Goal: Contribute content: Contribute content

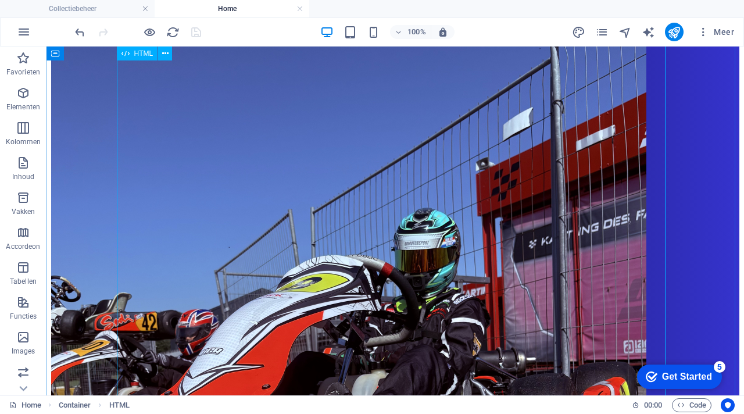
scroll to position [1020, 0]
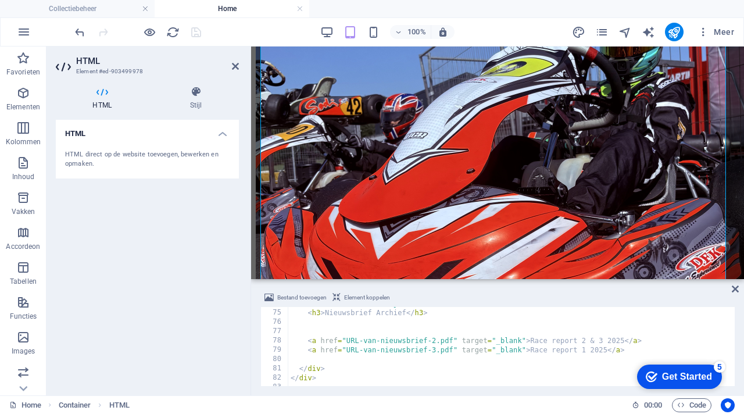
scroll to position [679, 0]
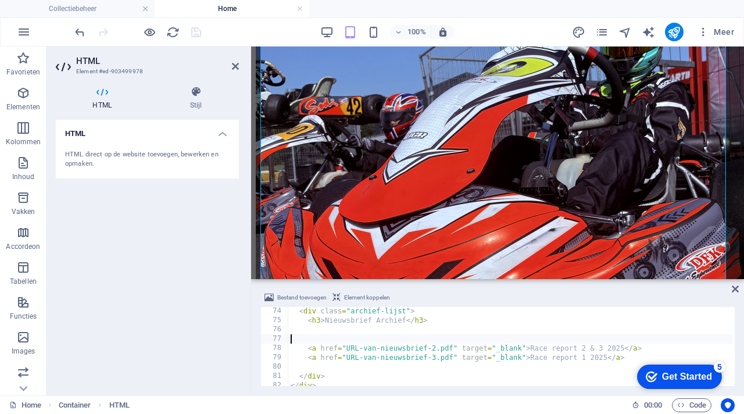
click at [351, 338] on div "< div class = "archief-lijst" > < h3 > Nieuwsbrief Archief </ h3 > < a href = "…" at bounding box center [542, 353] width 508 height 95
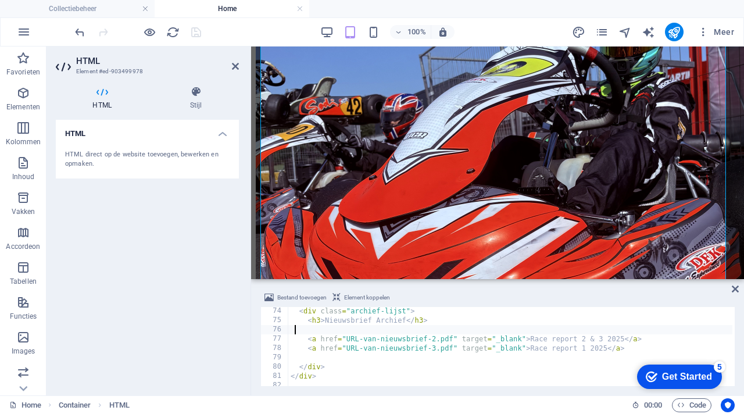
type textarea "margin-top: 1em"
click at [206, 318] on div "HTML HTML direct op de website toevoegen, bewerken en opmaken." at bounding box center [147, 253] width 183 height 266
click at [588, 287] on div "Bestand toevoegen Element koppelen margin-top: 1em 74 75 76 77 78 79 80 81 82 <…" at bounding box center [497, 338] width 493 height 114
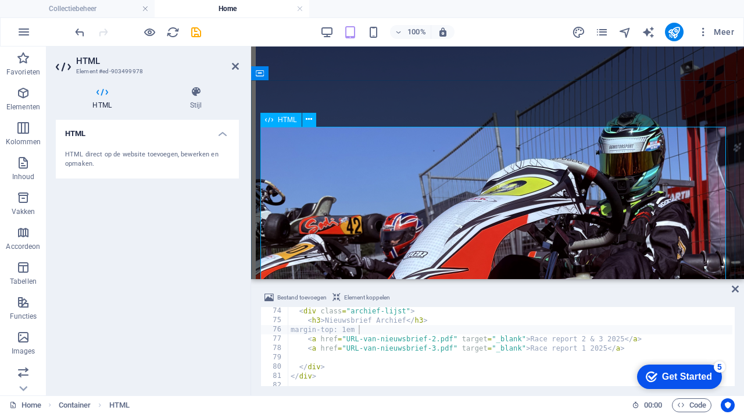
scroll to position [937, 0]
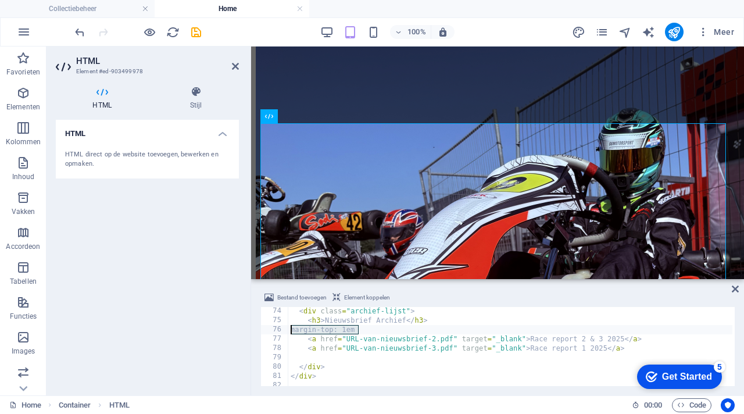
drag, startPoint x: 362, startPoint y: 329, endPoint x: 286, endPoint y: 330, distance: 76.1
click at [286, 330] on div "margin-top: 1em 74 75 76 77 78 79 80 81 82 < div class = "archief-lijst" > < h3…" at bounding box center [497, 346] width 474 height 79
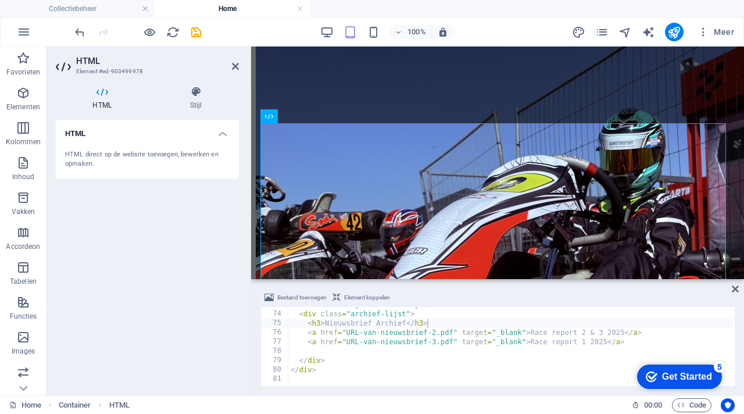
click at [475, 293] on div "Bestand toevoegen Element koppelen" at bounding box center [497, 299] width 474 height 17
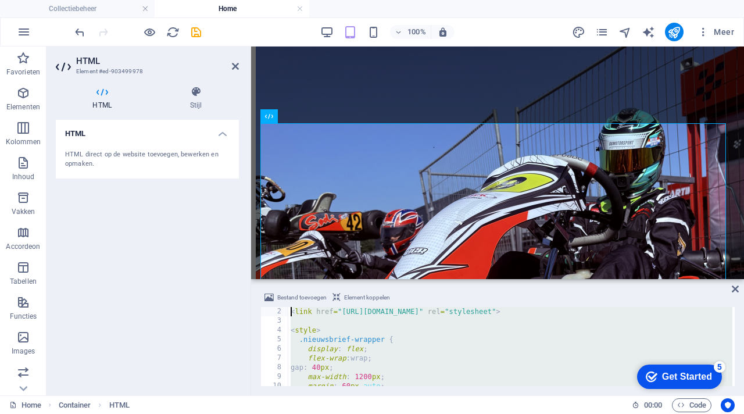
scroll to position [0, 0]
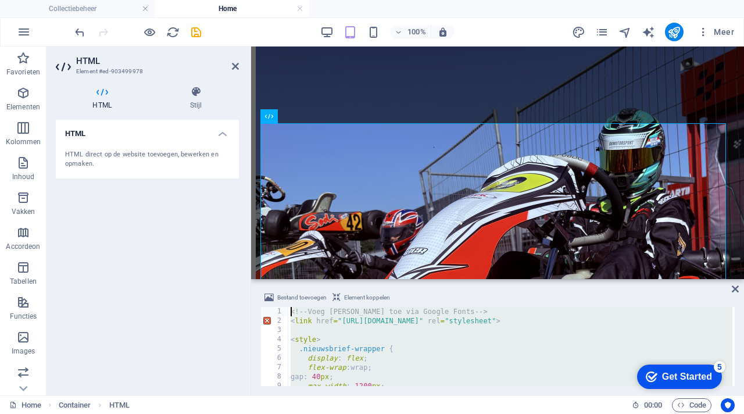
drag, startPoint x: 352, startPoint y: 371, endPoint x: 248, endPoint y: 289, distance: 132.4
click at [248, 286] on div "HTML Element #ed-903499978 HTML Stijl HTML HTML direct op de website toevoegen,…" at bounding box center [394, 220] width 697 height 349
type textarea "<!-- Voeg [PERSON_NAME] toe via Google Fonts --> <link href="[URL][DOMAIN_NAME]…"
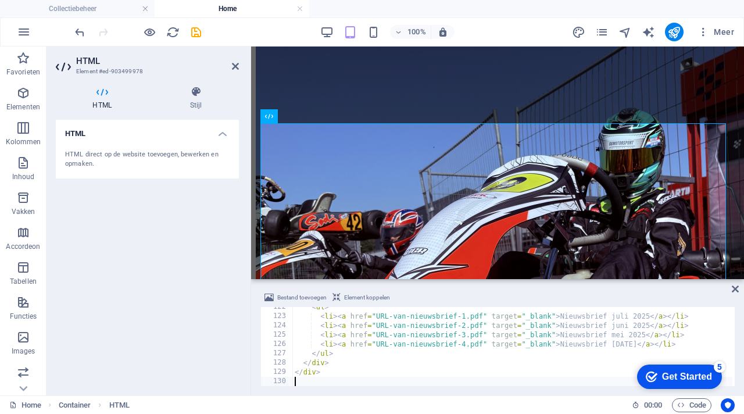
scroll to position [1130, 0]
click at [464, 286] on div "Bestand toevoegen Element koppelen 122 123 124 125 126 127 128 129 130 131 < ul…" at bounding box center [497, 338] width 493 height 114
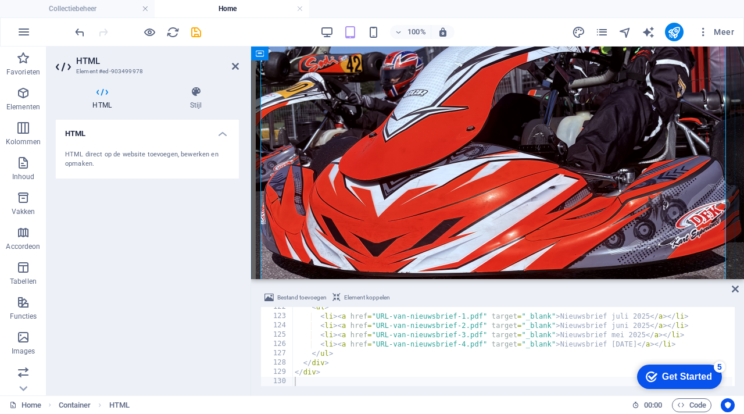
scroll to position [1097, 0]
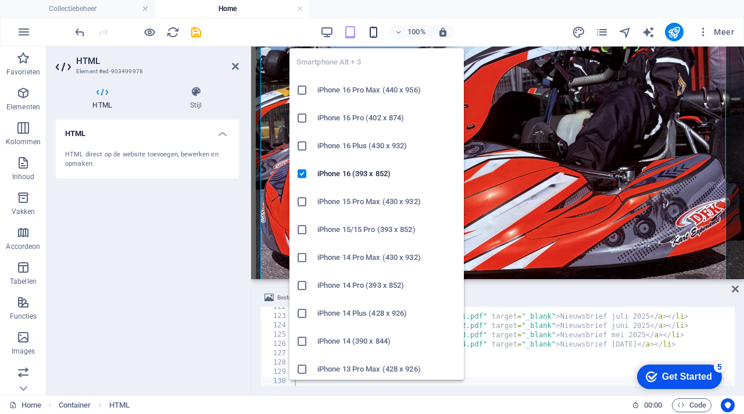
click at [373, 33] on icon "button" at bounding box center [373, 32] width 13 height 13
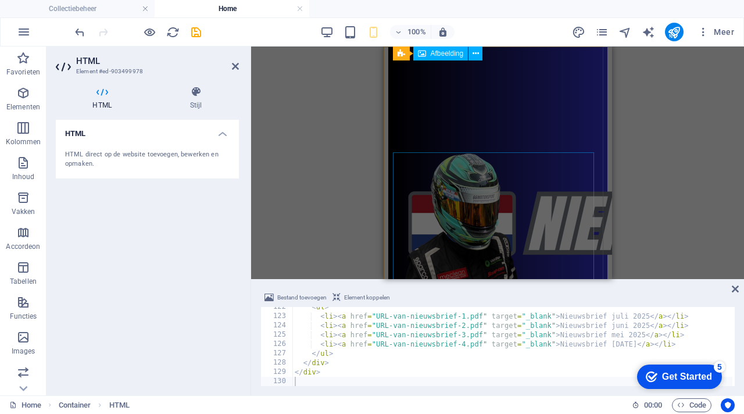
scroll to position [0, 0]
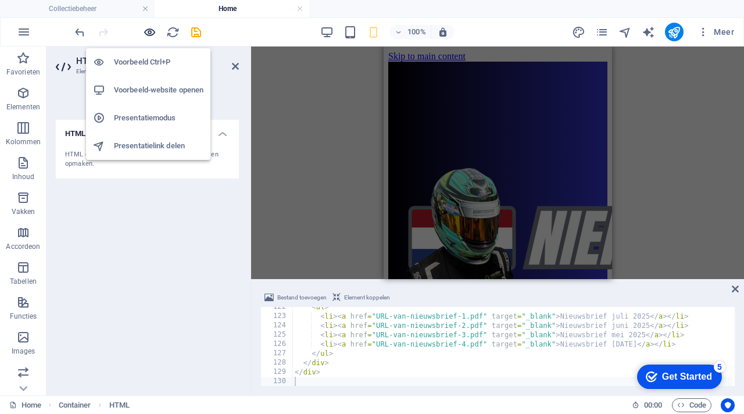
click at [148, 34] on icon "button" at bounding box center [149, 32] width 13 height 13
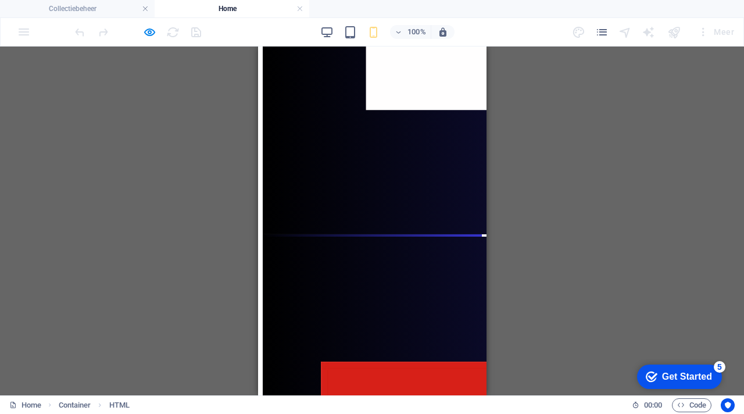
scroll to position [4263, 0]
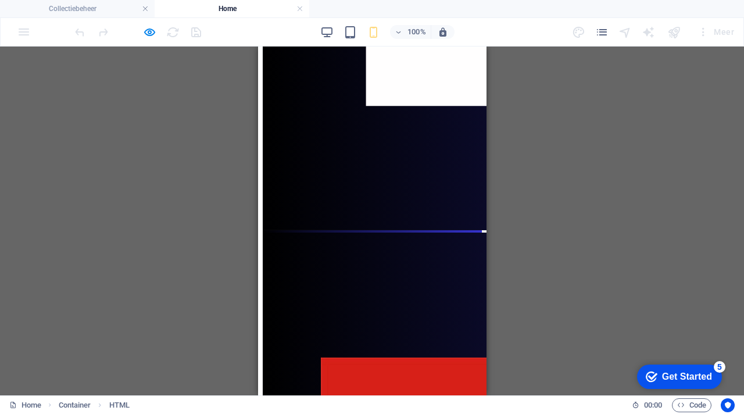
click at [328, 40] on div "100%" at bounding box center [387, 32] width 134 height 19
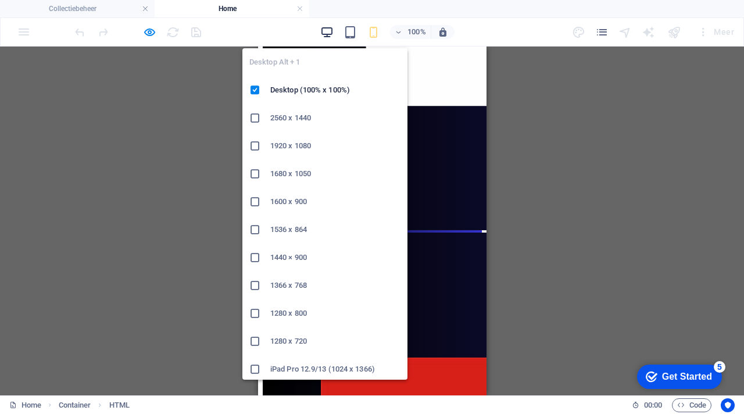
click at [328, 36] on icon "button" at bounding box center [326, 32] width 13 height 13
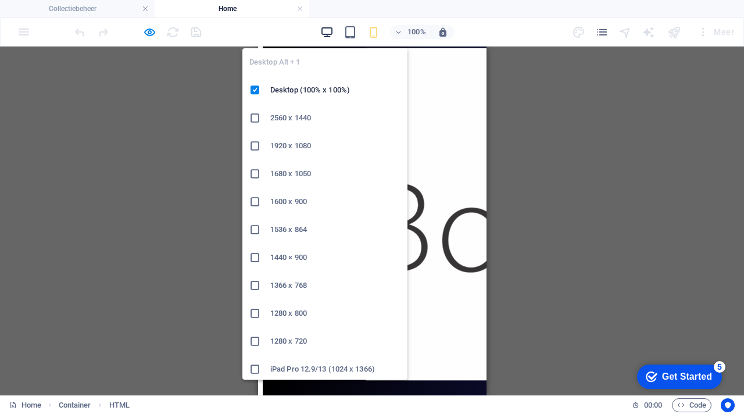
scroll to position [1053, 0]
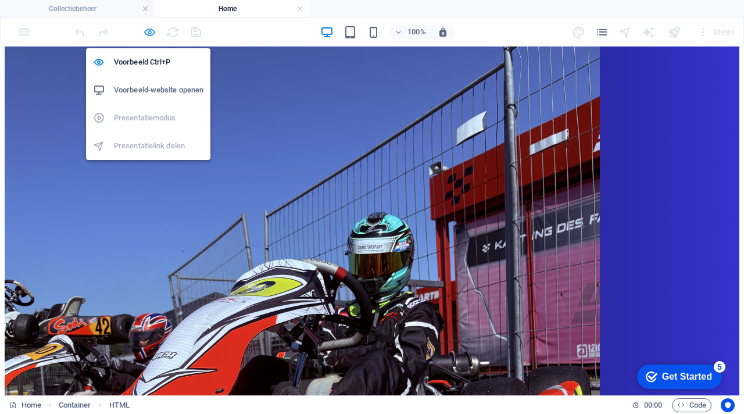
click at [150, 31] on icon "button" at bounding box center [149, 32] width 13 height 13
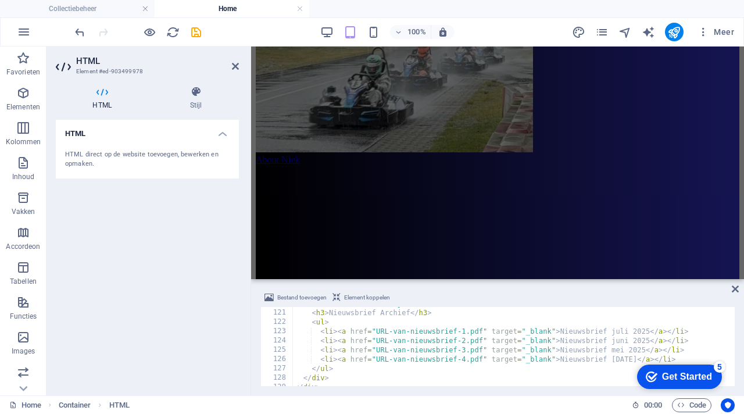
scroll to position [1116, 0]
click at [647, 330] on div "< h3 > Nieuwsbrief Archief </ h3 > < ul > < li > < a href = "URL-van-nieuwsbrie…" at bounding box center [512, 356] width 440 height 98
drag, startPoint x: 632, startPoint y: 329, endPoint x: 561, endPoint y: 326, distance: 71.0
click at [561, 326] on div "< h3 > Nieuwsbrief Archief </ h3 > < ul > < li > < a href = "URL-van-nieuwsbrie…" at bounding box center [512, 356] width 440 height 98
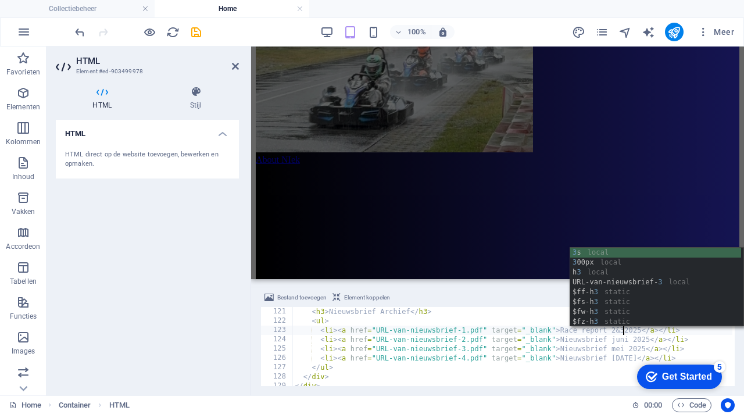
scroll to position [0, 27]
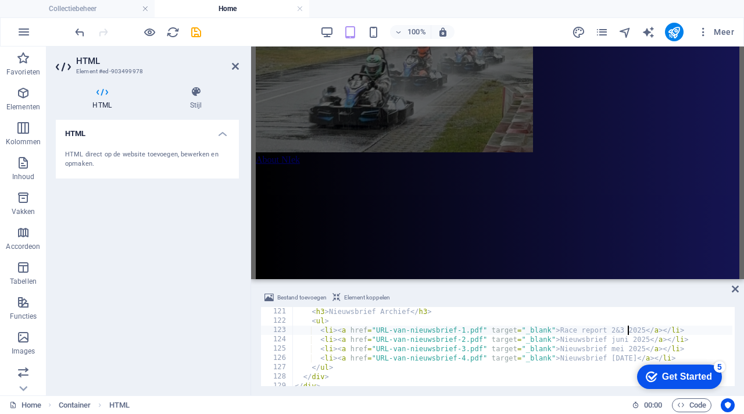
click at [596, 343] on div "< h3 > Nieuwsbrief Archief </ h3 > < ul > < li > < a href = "URL-van-nieuwsbrie…" at bounding box center [512, 356] width 440 height 98
drag, startPoint x: 632, startPoint y: 342, endPoint x: 563, endPoint y: 338, distance: 69.8
click at [562, 338] on div "< h3 > Nieuwsbrief Archief </ h3 > < ul > < li > < a href = "URL-van-nieuwsbrie…" at bounding box center [512, 356] width 440 height 98
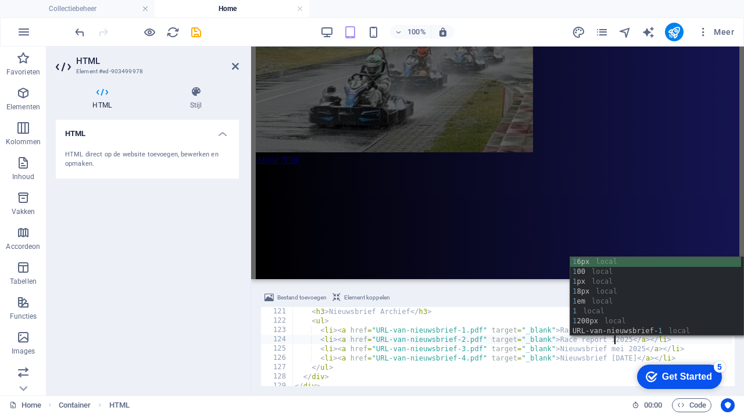
scroll to position [0, 26]
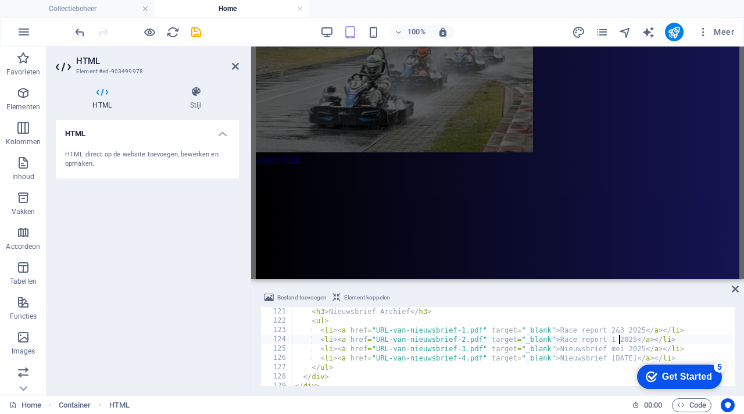
click at [551, 346] on div "< h3 > Nieuwsbrief Archief </ h3 > < ul > < li > < a href = "URL-van-nieuwsbrie…" at bounding box center [512, 356] width 440 height 98
drag, startPoint x: 717, startPoint y: 349, endPoint x: 481, endPoint y: 349, distance: 236.5
click at [481, 349] on div "< h3 > Nieuwsbrief Archief </ h3 > < ul > < li > < a href = "URL-van-nieuwsbrie…" at bounding box center [512, 356] width 440 height 98
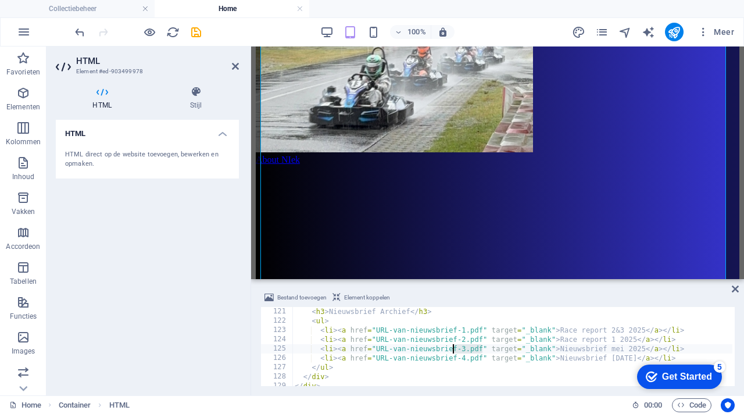
scroll to position [1145, 0]
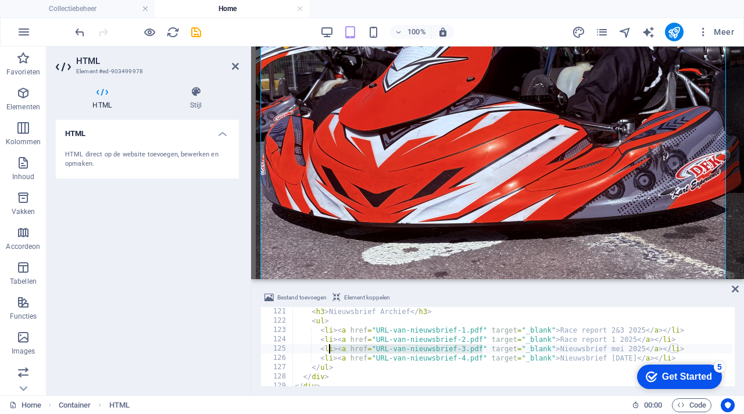
drag, startPoint x: 481, startPoint y: 349, endPoint x: 332, endPoint y: 350, distance: 148.2
click at [329, 350] on div "< h3 > Nieuwsbrief Archief </ h3 > < ul > < li > < a href = "URL-van-nieuwsbrie…" at bounding box center [512, 356] width 440 height 98
type textarea "<l" target="_blank">Nieuwsbrief mei 2025</a></li>"
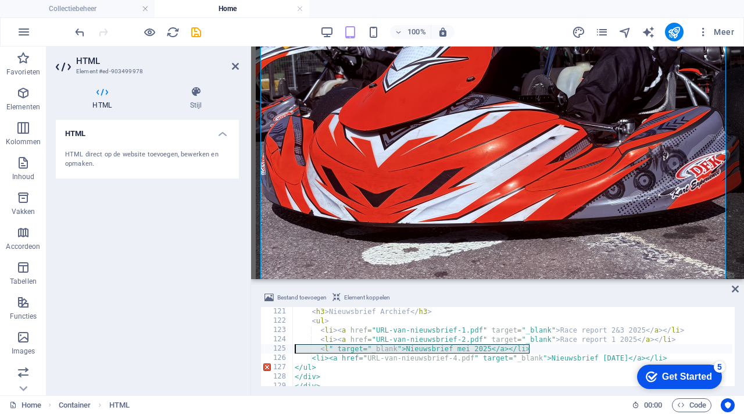
drag, startPoint x: 538, startPoint y: 348, endPoint x: 292, endPoint y: 348, distance: 245.2
click at [292, 348] on div "<l" target="_blank">Nieuwsbrief [DATE]</a></li> 121 122 123 124 125 126 127 128…" at bounding box center [497, 346] width 474 height 79
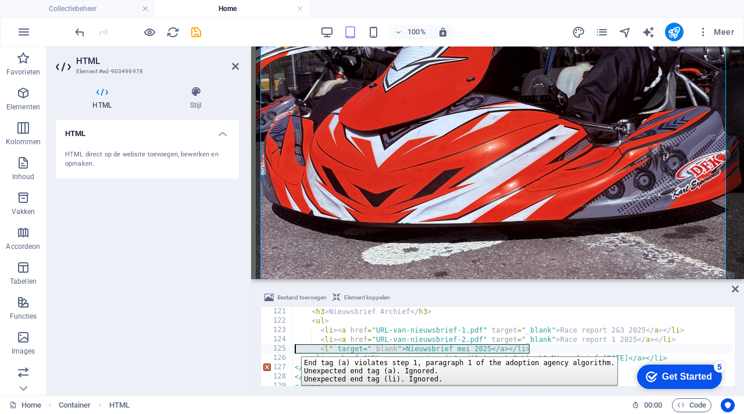
scroll to position [0, 0]
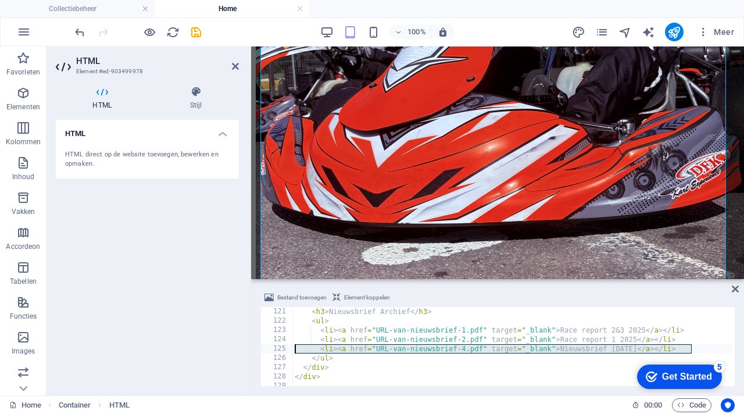
drag, startPoint x: 697, startPoint y: 350, endPoint x: 281, endPoint y: 349, distance: 416.1
click at [281, 349] on div "<li><a href="URL-van-nieuwsbrief-2.pdf" target="_blank">Race report 1 2025</a><…" at bounding box center [497, 346] width 474 height 79
type textarea "<li><a href="URL-van-nieuwsbrief-4.pdf" target="_blank">Nieuwsbrief [DATE]</a><…"
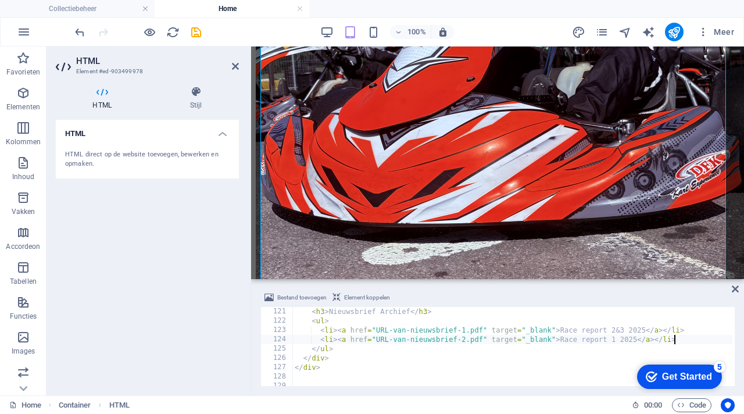
click at [407, 323] on div "< h3 > Nieuwsbrief Archief </ h3 > < ul > < li > < a href = "URL-van-nieuwsbrie…" at bounding box center [512, 356] width 440 height 98
click at [375, 311] on div "< h3 > Nieuwsbrief Archief </ h3 > < ul > < li > < a href = "URL-van-nieuwsbrie…" at bounding box center [512, 356] width 440 height 98
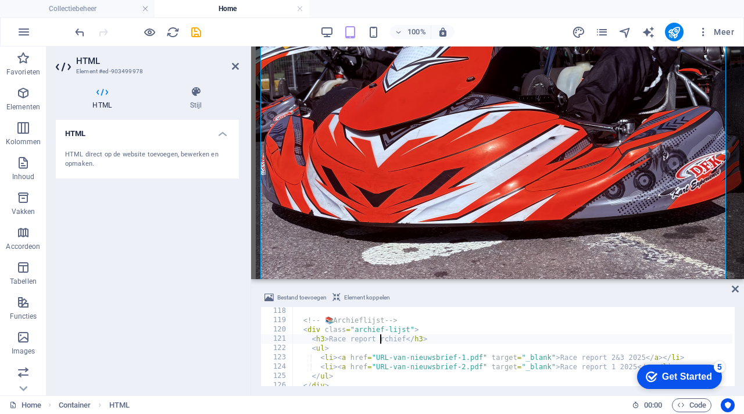
scroll to position [0, 7]
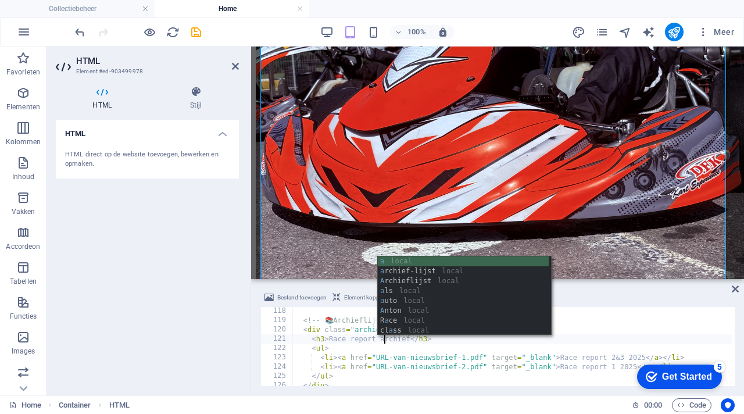
click at [411, 351] on div "<!-- 📚 Archieflijst --> < div class = "archief-lijst" > < h3 > Race report arch…" at bounding box center [512, 355] width 440 height 98
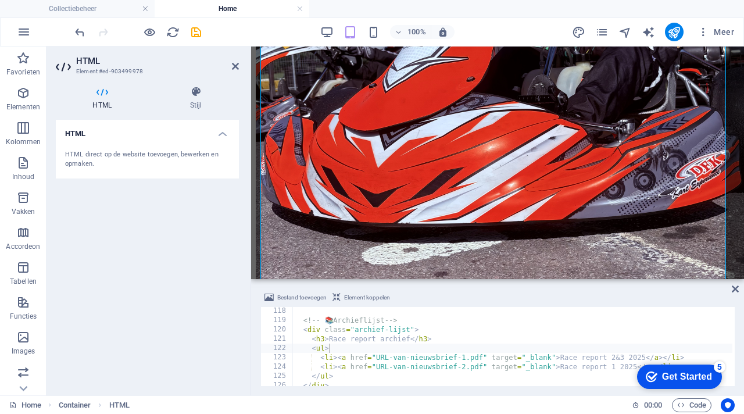
click at [541, 291] on div "Bestand toevoegen Element koppelen" at bounding box center [497, 299] width 474 height 17
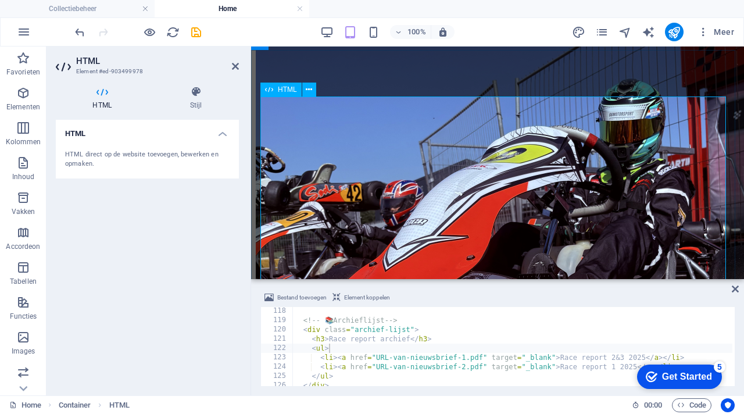
scroll to position [970, 0]
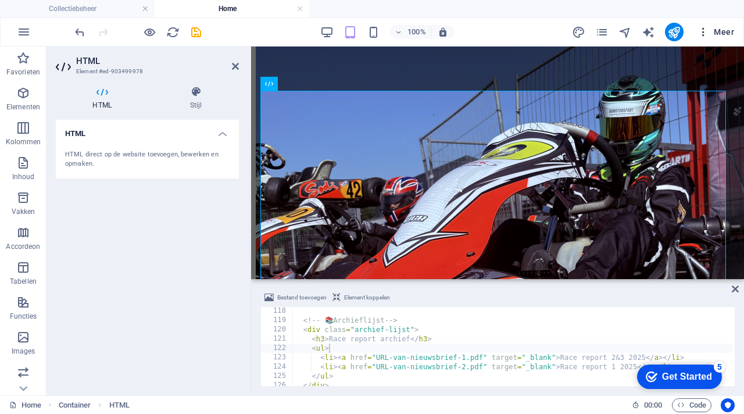
click at [728, 26] on span "Meer" at bounding box center [715, 32] width 37 height 12
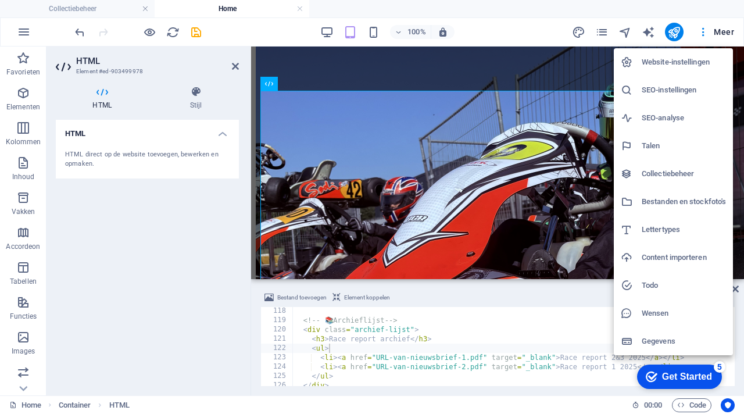
click at [697, 197] on h6 "Bestanden en stockfoto's" at bounding box center [684, 202] width 84 height 14
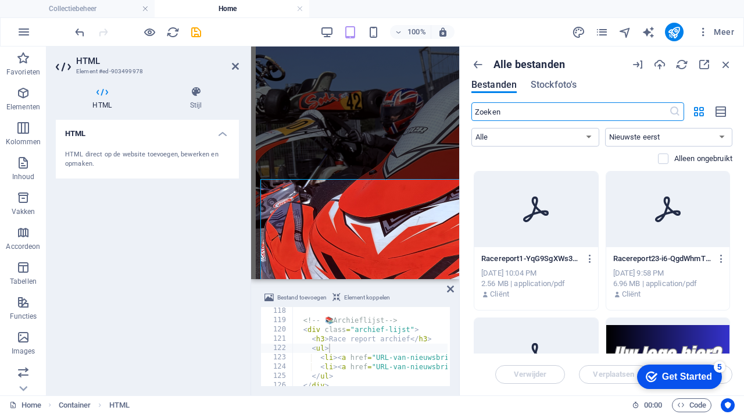
scroll to position [882, 0]
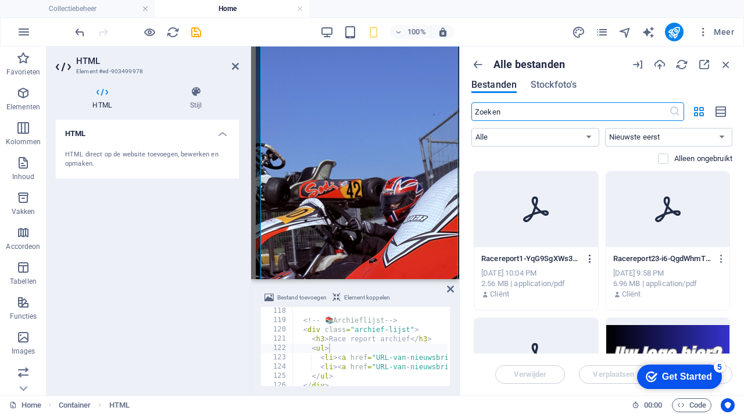
click at [589, 254] on icon "button" at bounding box center [590, 258] width 11 height 10
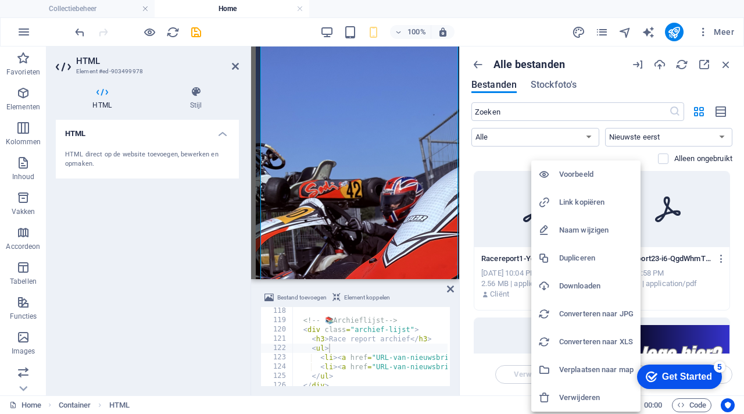
click at [597, 200] on h6 "Link kopiëren" at bounding box center [596, 202] width 74 height 14
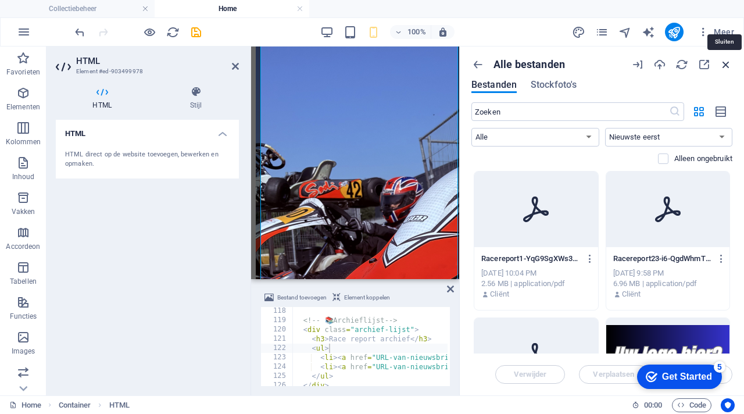
click at [725, 62] on icon "button" at bounding box center [725, 64] width 13 height 13
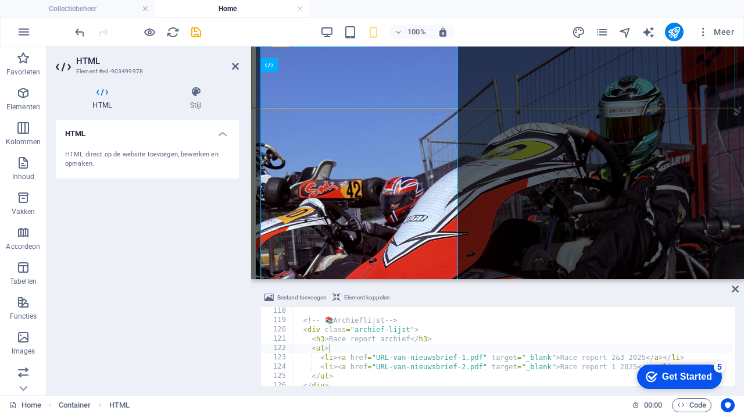
scroll to position [988, 0]
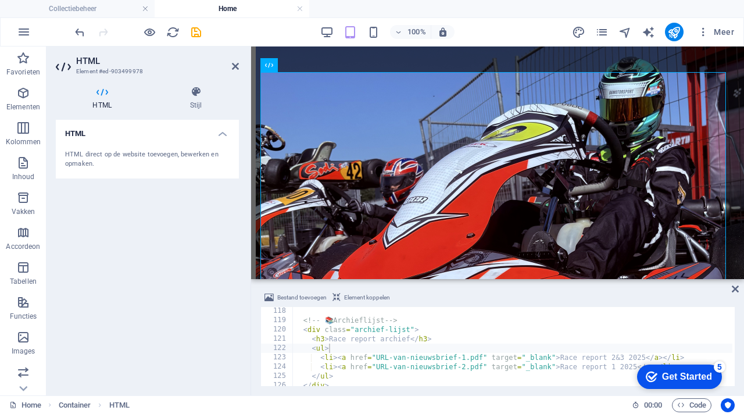
click at [553, 367] on div "<!-- 📚 Archieflijst --> < div class = "archief-lijst" > < h3 > Race report arch…" at bounding box center [512, 355] width 440 height 98
click at [554, 367] on div "<!-- 📚 Archieflijst --> < div class = "archief-lijst" > < h3 > Race report arch…" at bounding box center [512, 355] width 440 height 98
paste textarea "[URL][DOMAIN_NAME]"
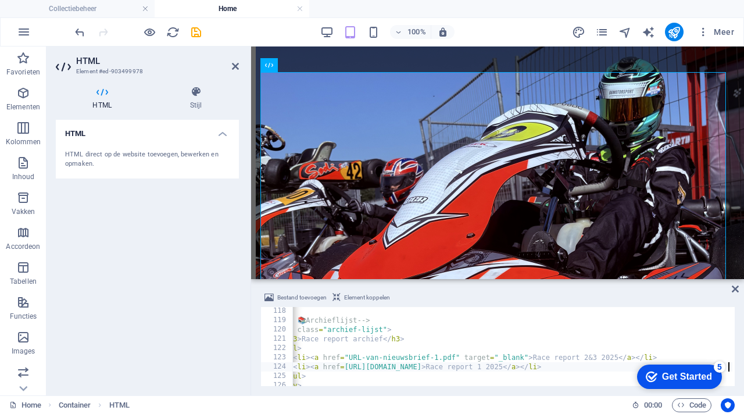
click at [639, 301] on div "Bestand toevoegen Element koppelen" at bounding box center [497, 299] width 474 height 17
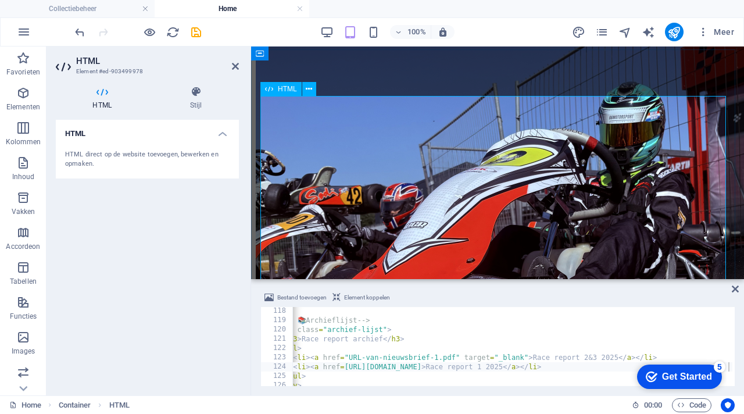
scroll to position [960, 0]
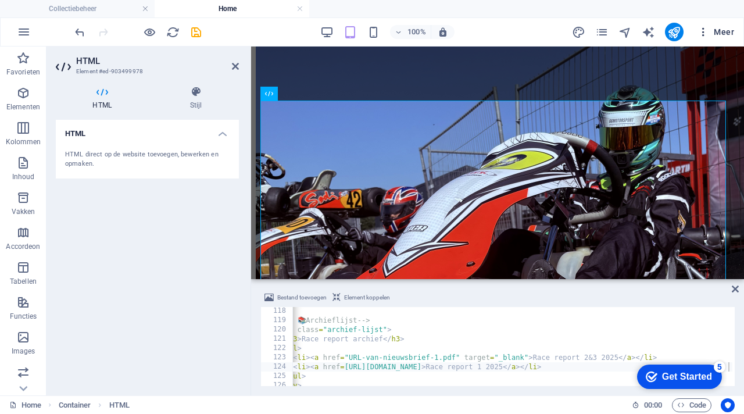
click at [720, 30] on span "Meer" at bounding box center [715, 32] width 37 height 12
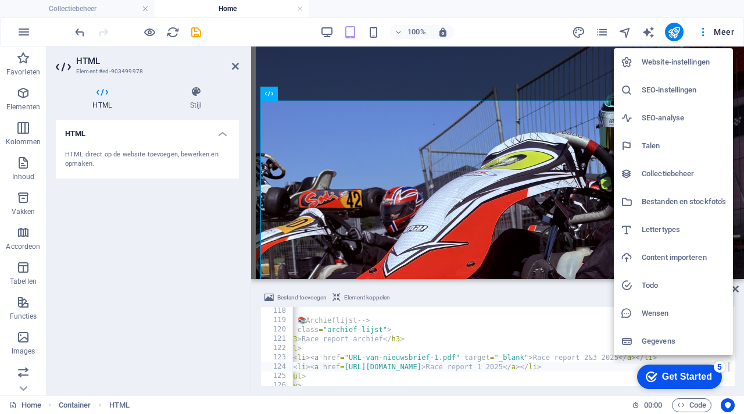
click at [662, 203] on h6 "Bestanden en stockfoto's" at bounding box center [684, 202] width 84 height 14
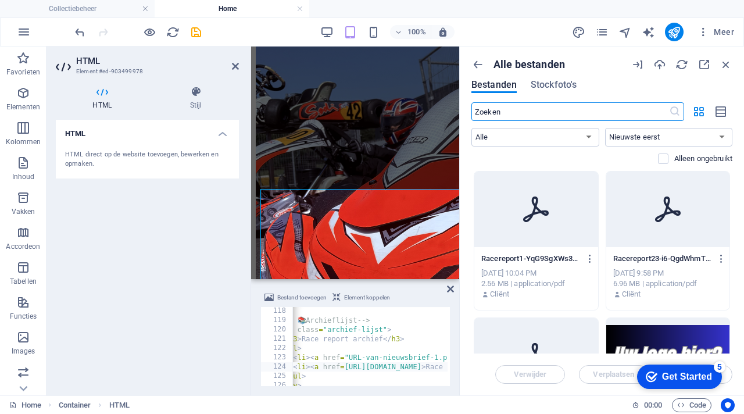
scroll to position [872, 0]
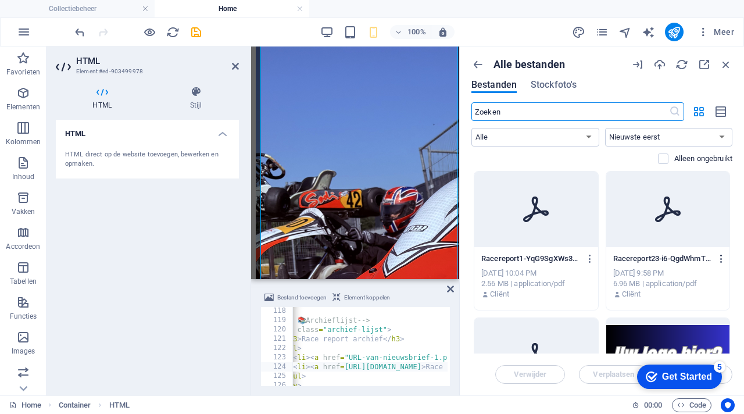
click at [719, 256] on icon "button" at bounding box center [721, 258] width 11 height 10
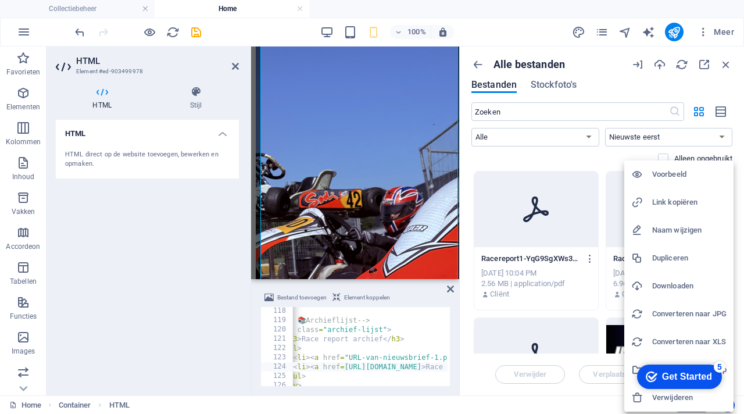
click at [695, 202] on h6 "Link kopiëren" at bounding box center [689, 202] width 74 height 14
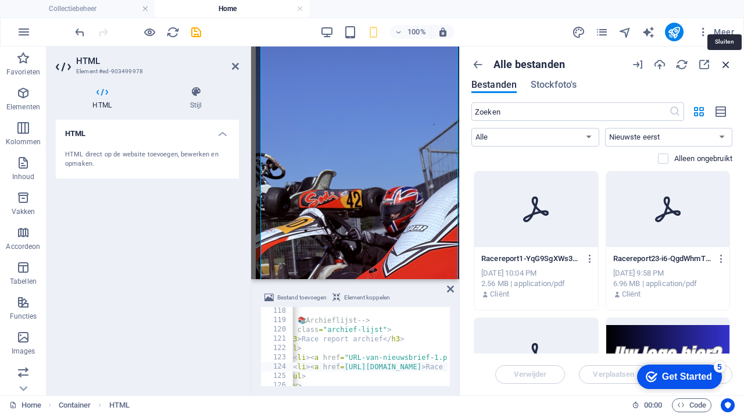
click at [728, 68] on icon "button" at bounding box center [725, 64] width 13 height 13
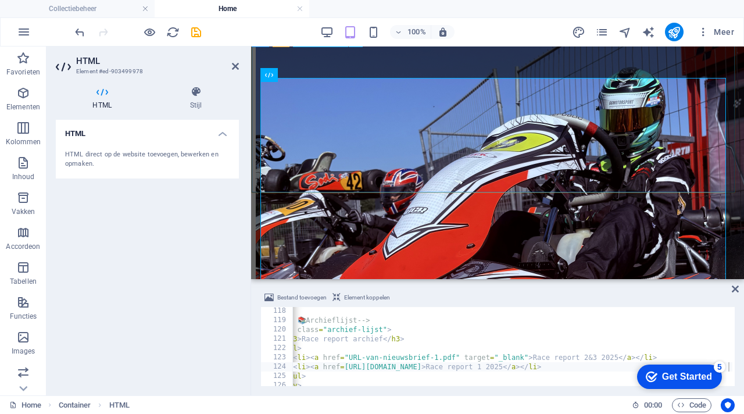
scroll to position [979, 0]
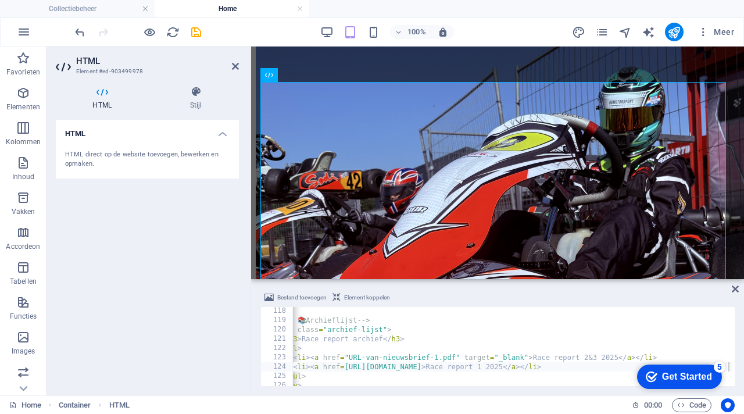
type textarea "<li><a href="URL-van-nieuwsbrief-1.pdf" target="_blank">Race report 2&3 2025</a…"
click at [464, 357] on div "<!-- 📚 Archieflijst --> < div class = "archief-lijst" > < h3 > Race report arch…" at bounding box center [557, 353] width 585 height 95
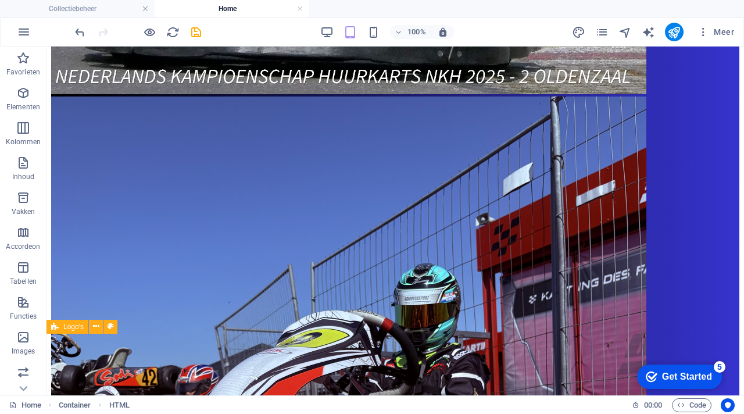
scroll to position [945, 0]
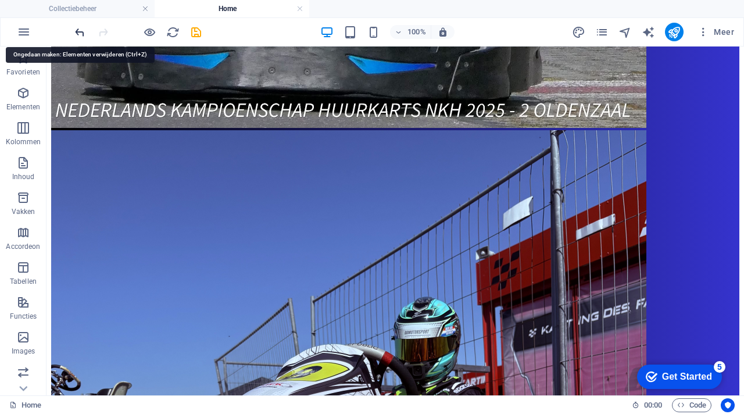
click at [80, 30] on icon "undo" at bounding box center [79, 32] width 13 height 13
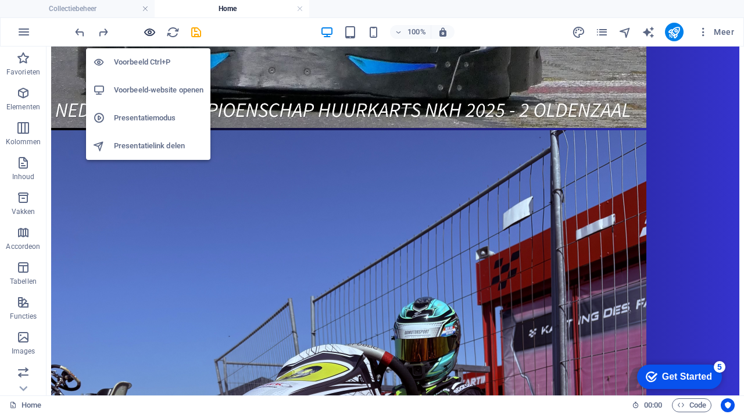
click at [150, 31] on icon "button" at bounding box center [149, 32] width 13 height 13
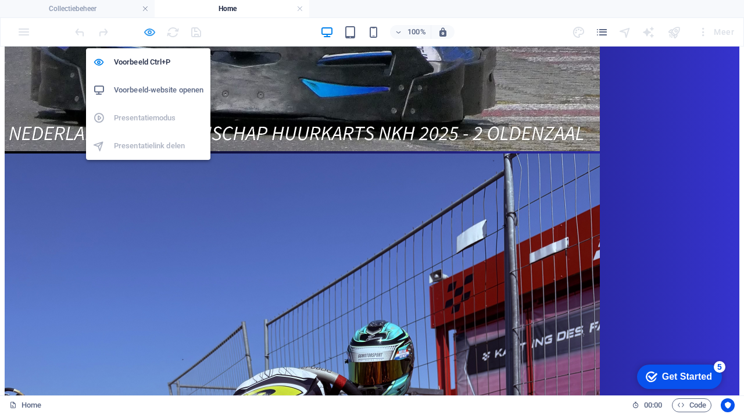
click at [149, 35] on icon "button" at bounding box center [149, 32] width 13 height 13
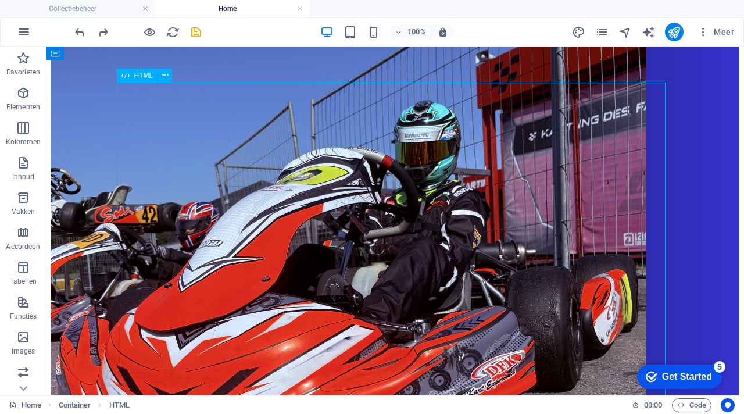
scroll to position [979, 0]
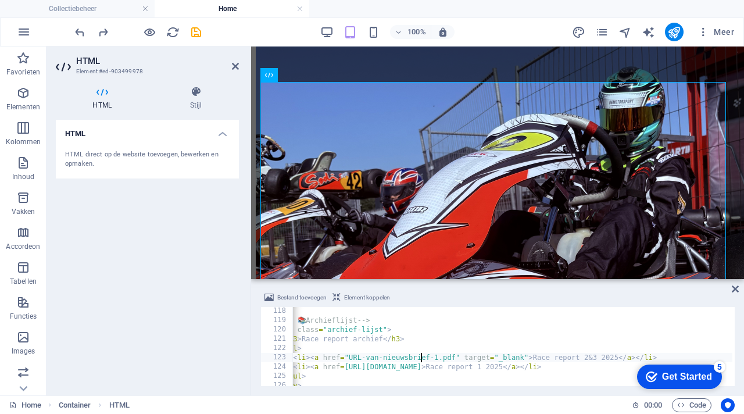
click at [422, 358] on div "<!-- 📚 Archieflijst --> < div class = "archief-lijst" > < h3 > Race report arch…" at bounding box center [557, 353] width 585 height 95
click at [456, 357] on div "<!-- 📚 Archieflijst --> < div class = "archief-lijst" > < h3 > Race report arch…" at bounding box center [557, 353] width 585 height 95
click at [457, 357] on div "<!-- 📚 Archieflijst --> < div class = "archief-lijst" > < h3 > Race report arch…" at bounding box center [557, 353] width 585 height 95
paste textarea "[URL][DOMAIN_NAME]"
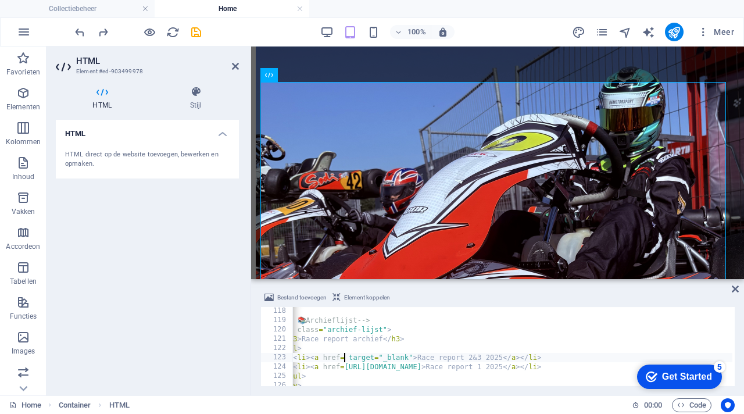
scroll to position [0, 31]
click at [504, 292] on div "Bestand toevoegen Element koppelen" at bounding box center [497, 299] width 474 height 17
click at [628, 295] on div "Bestand toevoegen Element koppelen" at bounding box center [497, 299] width 474 height 17
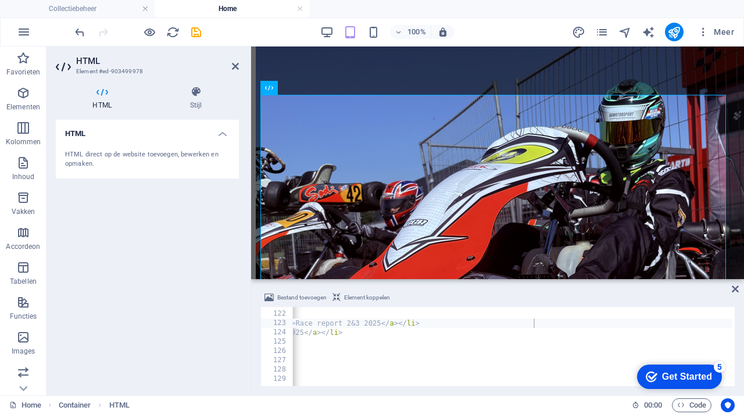
scroll to position [0, 226]
click at [661, 325] on div "< h3 > Race report archief </ h3 > < ul > < li > < a href = [URL][DOMAIN_NAME] …" at bounding box center [399, 347] width 666 height 95
click at [671, 325] on div "< h3 > Race report archief </ h3 > < ul > < li > < a href = [URL][DOMAIN_NAME] …" at bounding box center [401, 347] width 670 height 95
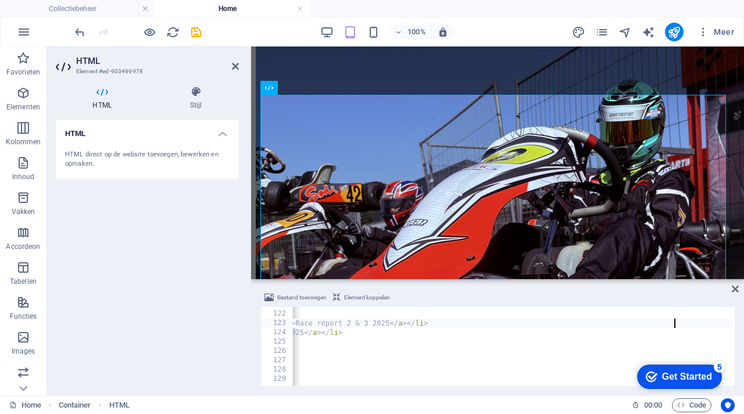
click at [660, 290] on div "Bestand toevoegen Element koppelen <li><a href=[URL][DOMAIN_NAME] target="_blan…" at bounding box center [497, 338] width 493 height 114
click at [724, 31] on span "Meer" at bounding box center [715, 32] width 37 height 12
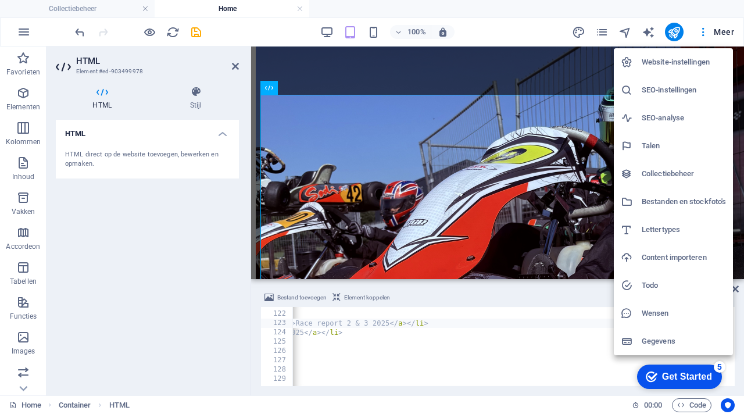
click at [667, 200] on h6 "Bestanden en stockfoto's" at bounding box center [684, 202] width 84 height 14
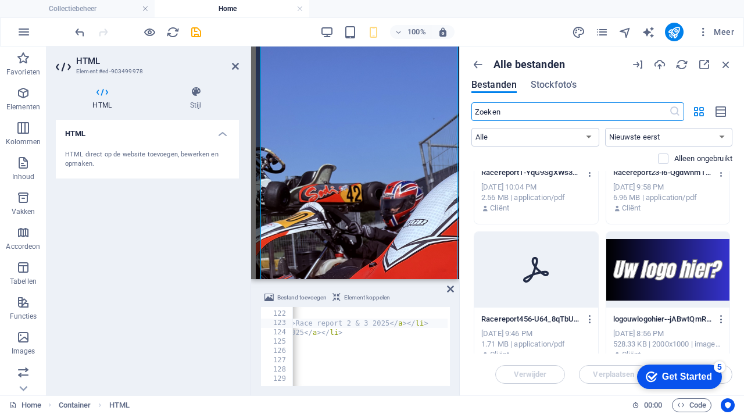
scroll to position [94, 0]
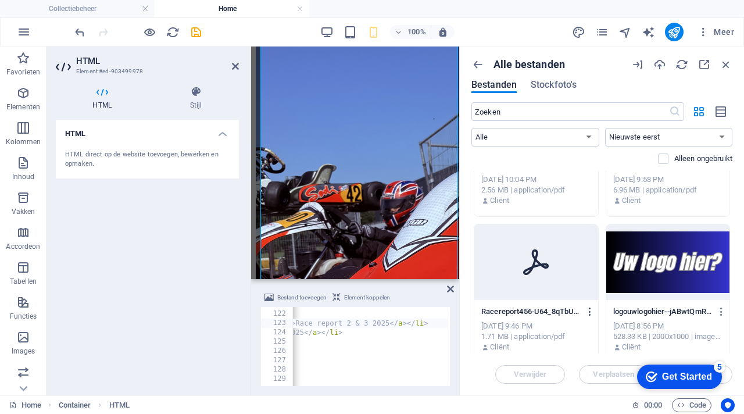
click at [588, 312] on icon "button" at bounding box center [590, 311] width 11 height 10
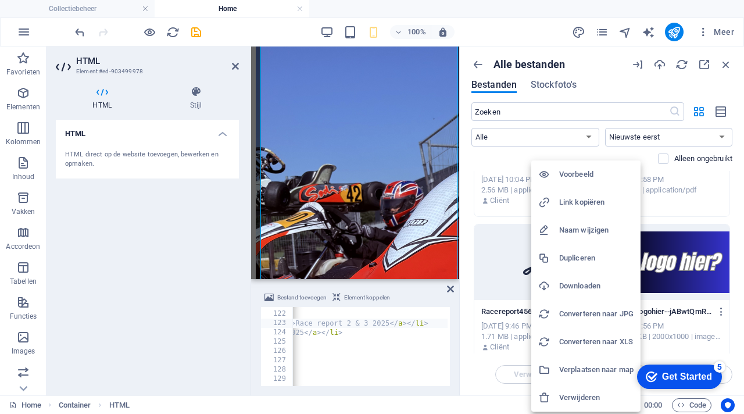
click at [583, 196] on h6 "Link kopiëren" at bounding box center [596, 202] width 74 height 14
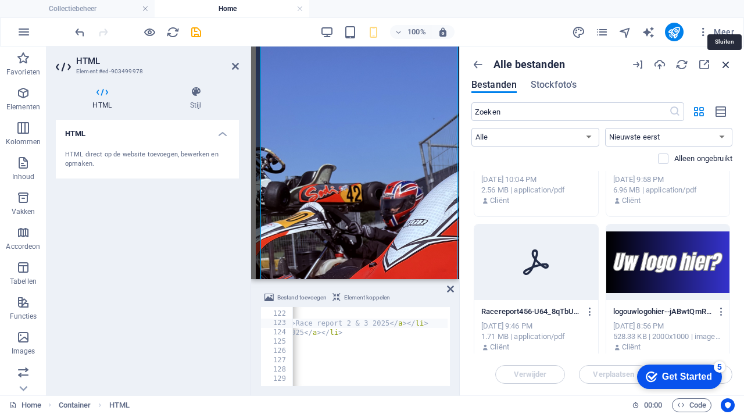
click at [728, 66] on icon "button" at bounding box center [725, 64] width 13 height 13
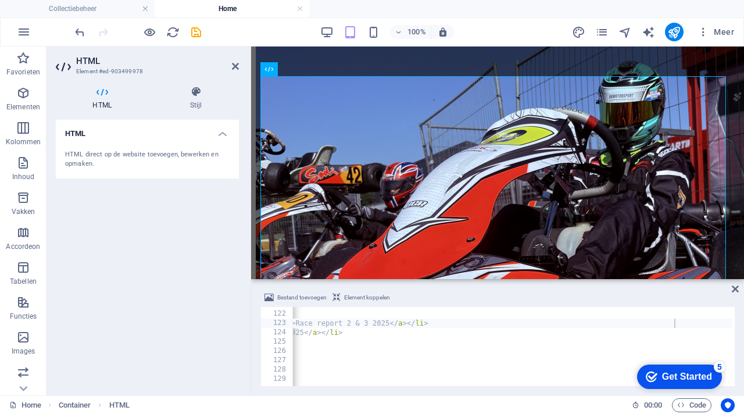
scroll to position [0, 46]
click at [657, 332] on div "< h3 > Race report archief </ h3 > < ul > < li > < a href = [URL][DOMAIN_NAME] …" at bounding box center [403, 347] width 674 height 95
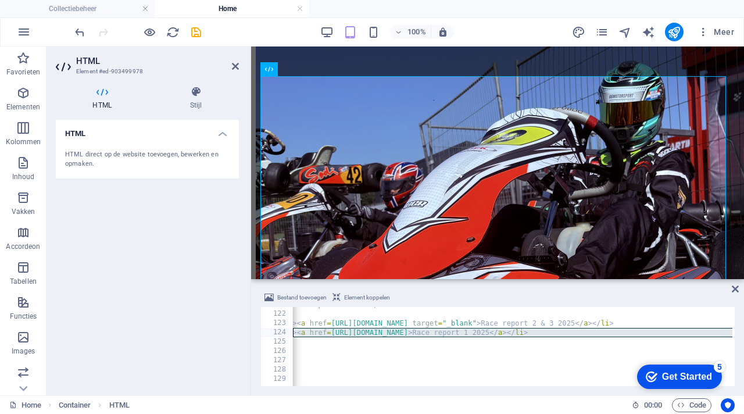
drag, startPoint x: 657, startPoint y: 332, endPoint x: 293, endPoint y: 335, distance: 363.8
click at [293, 335] on div "< h3 > Race report archief </ h3 > < ul > < li > < a href = [URL][DOMAIN_NAME] …" at bounding box center [589, 347] width 674 height 95
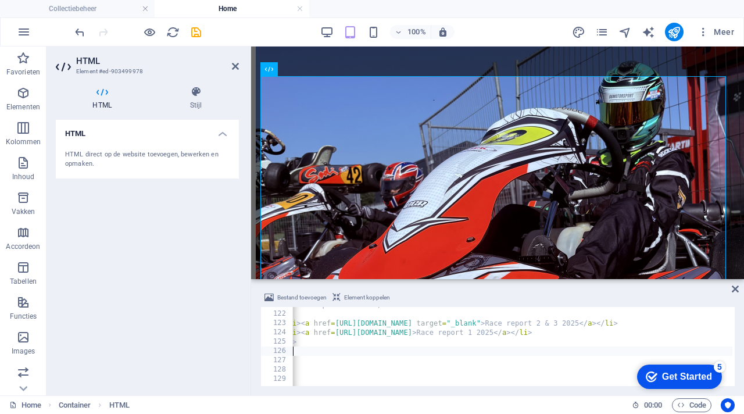
scroll to position [0, 36]
click at [307, 346] on div "< h3 > Race report archief </ h3 > < ul > < li > < a href = [URL][DOMAIN_NAME] …" at bounding box center [593, 347] width 674 height 95
click at [307, 343] on div "< h3 > Race report archief </ h3 > < ul > < li > < a href = [URL][DOMAIN_NAME] …" at bounding box center [593, 347] width 674 height 95
paste textarea "><a href=[URL][DOMAIN_NAME]>Race report 1 2025</a></li>"
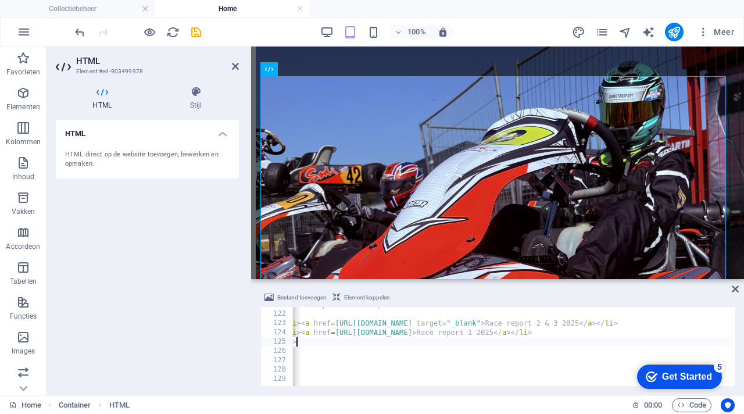
type textarea "</ul>><a href=[URL][DOMAIN_NAME]>Race report 1 2025</a></li>"
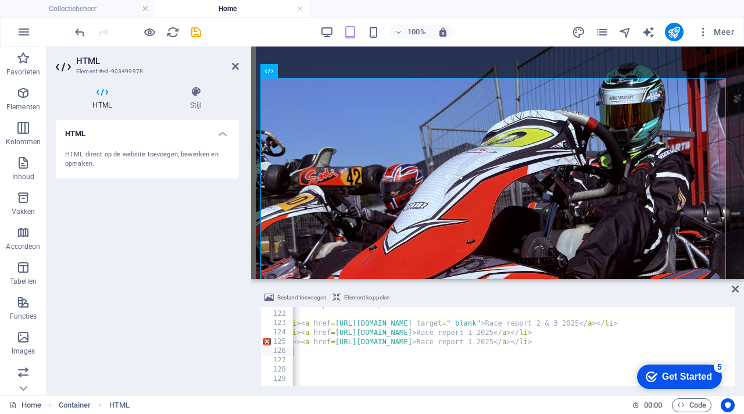
scroll to position [0, 36]
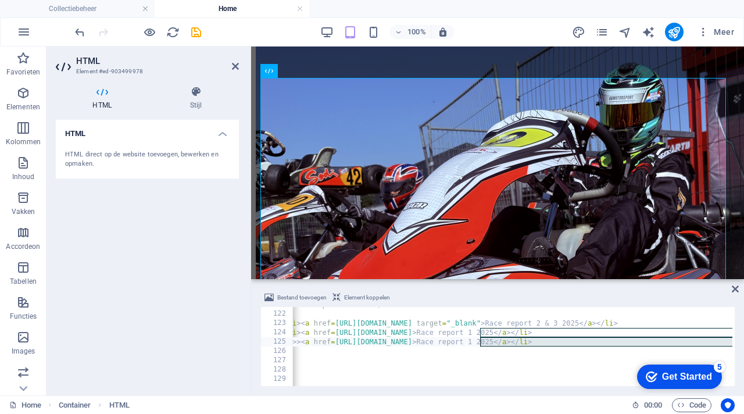
drag, startPoint x: 730, startPoint y: 340, endPoint x: 481, endPoint y: 342, distance: 249.3
click at [481, 343] on div "</ul>><a href=[URL][DOMAIN_NAME]>Race report 1 2025</a></li> 121 122 123 124 12…" at bounding box center [497, 346] width 474 height 79
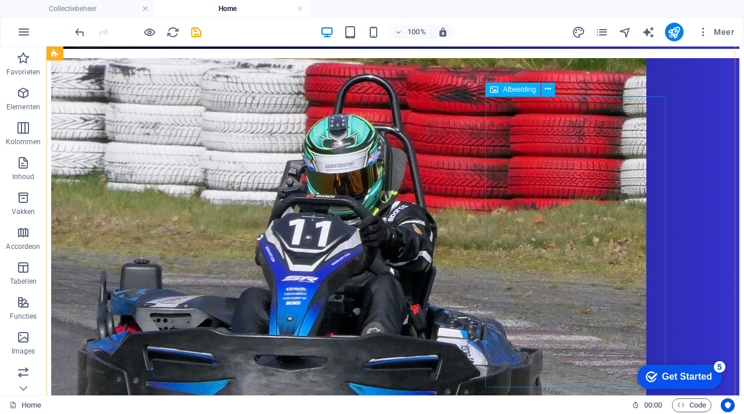
scroll to position [0, 0]
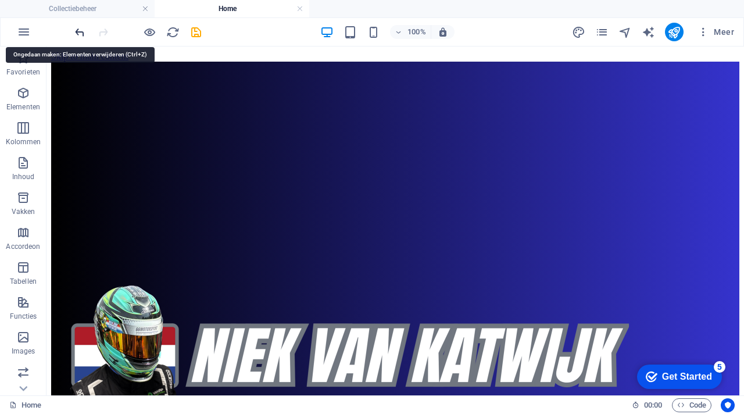
click at [81, 30] on icon "undo" at bounding box center [79, 32] width 13 height 13
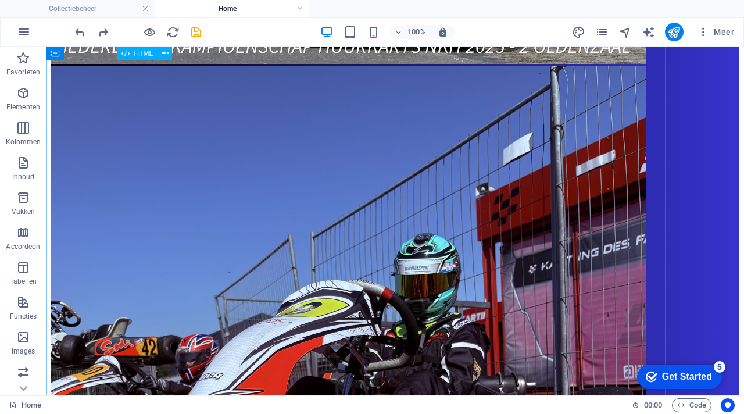
scroll to position [999, 0]
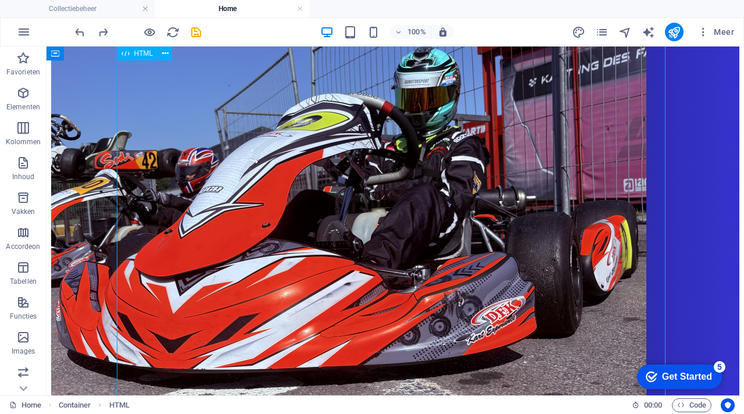
scroll to position [1032, 0]
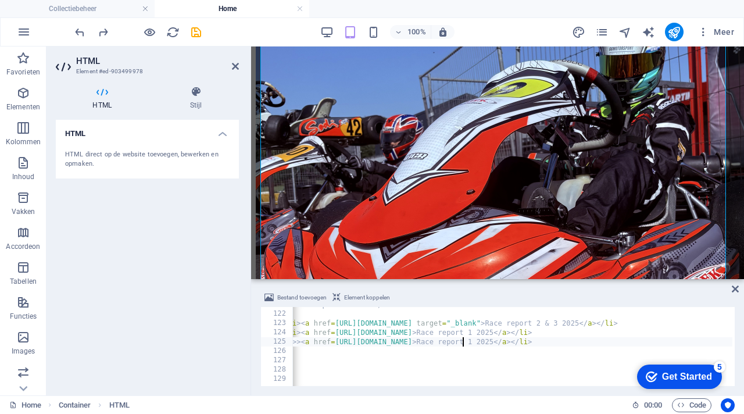
click at [463, 345] on div "< h3 > Race report archief </ h3 > < ul > < li > < a href = [URL][DOMAIN_NAME] …" at bounding box center [593, 347] width 674 height 95
click at [297, 345] on div "< h3 > Race report archief </ h3 > < ul > < li > < a href = [URL][DOMAIN_NAME] …" at bounding box center [593, 347] width 674 height 95
drag, startPoint x: 292, startPoint y: 342, endPoint x: 429, endPoint y: 349, distance: 137.3
click at [429, 349] on div "</ul><a href=[URL][DOMAIN_NAME]>Race report 1 2025</a></li> 121 122 123 124 125…" at bounding box center [497, 346] width 474 height 79
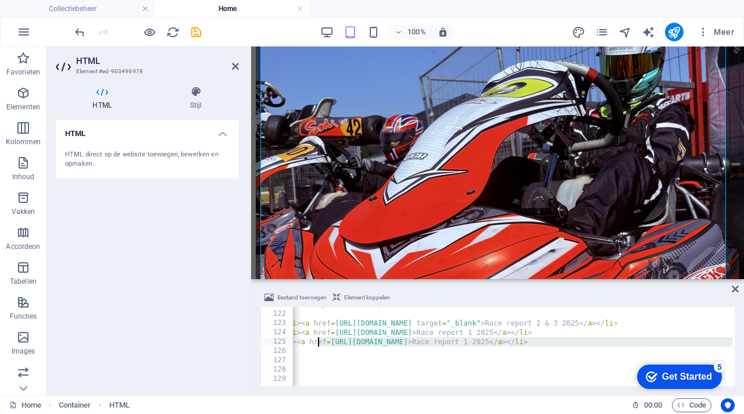
drag, startPoint x: 429, startPoint y: 346, endPoint x: 322, endPoint y: 350, distance: 107.6
click at [318, 346] on div "< h3 > Race report archief </ h3 > < ul > < li > < a href = [URL][DOMAIN_NAME] …" at bounding box center [593, 347] width 674 height 95
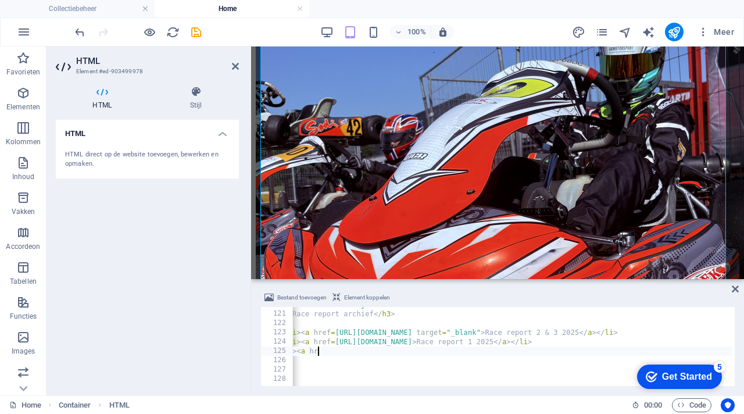
scroll to position [1113, 0]
type textarea "<"
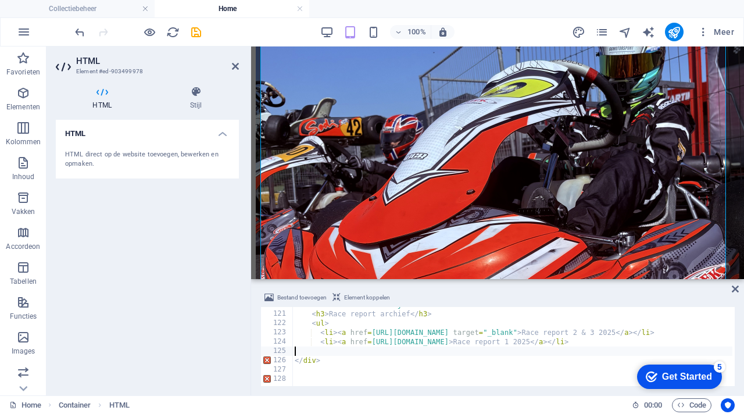
scroll to position [0, 0]
click at [342, 339] on div "< div class = "archief-lijst" > < h3 > Race report archief </ h3 > < ul > < li …" at bounding box center [629, 347] width 674 height 95
click at [554, 291] on div "Bestand toevoegen Element koppelen" at bounding box center [497, 299] width 474 height 17
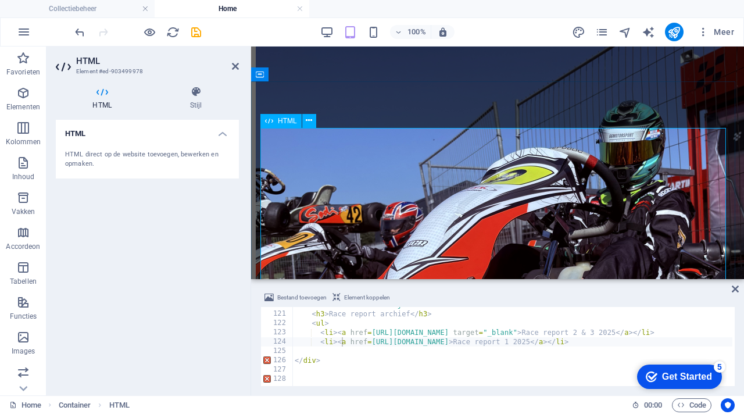
scroll to position [961, 0]
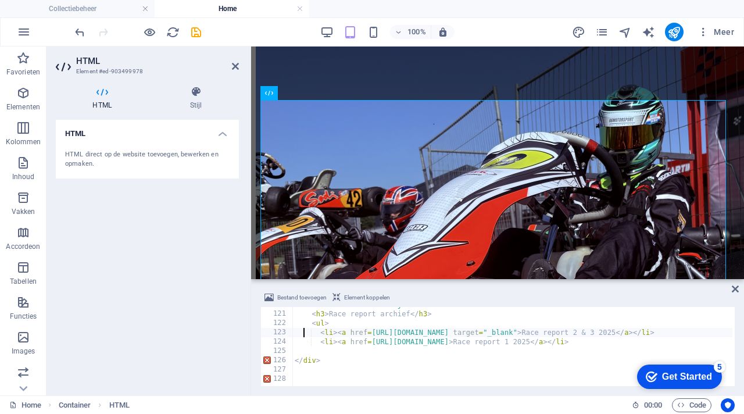
click at [305, 334] on div "< div class = "archief-lijst" > < h3 > Race report archief </ h3 > < ul > < li …" at bounding box center [629, 347] width 674 height 95
type textarea "<li><a href=[URL][DOMAIN_NAME] target="_blank">Race report 2 & 3 2025</a></li>"
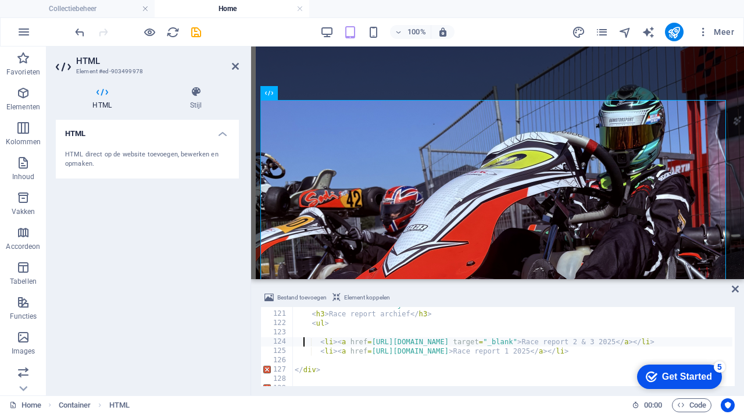
click at [325, 335] on div "< div class = "archief-lijst" > < h3 > Race report archief </ h3 > < ul > < li …" at bounding box center [629, 347] width 674 height 95
paste textarea "><a href=[URL][DOMAIN_NAME]>Race report 1 2025</a></li>"
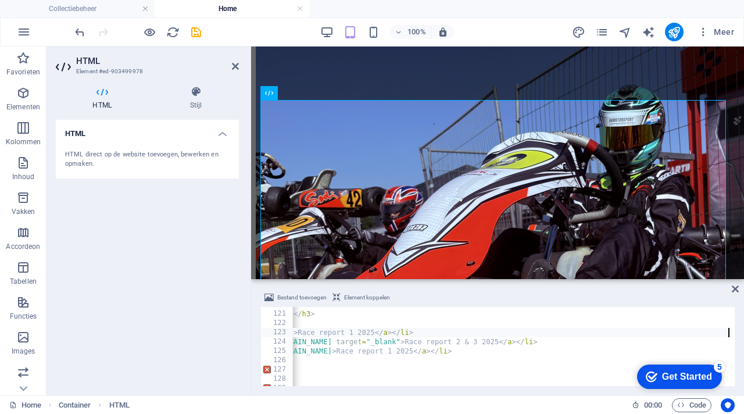
scroll to position [0, 117]
click at [468, 294] on div "Bestand toevoegen Element koppelen" at bounding box center [497, 299] width 474 height 17
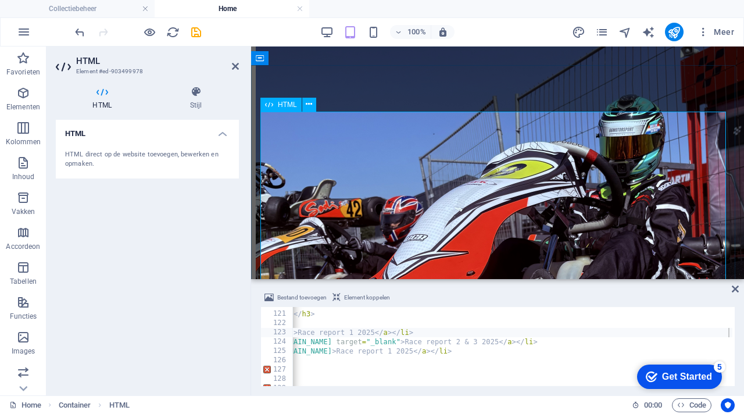
scroll to position [958, 0]
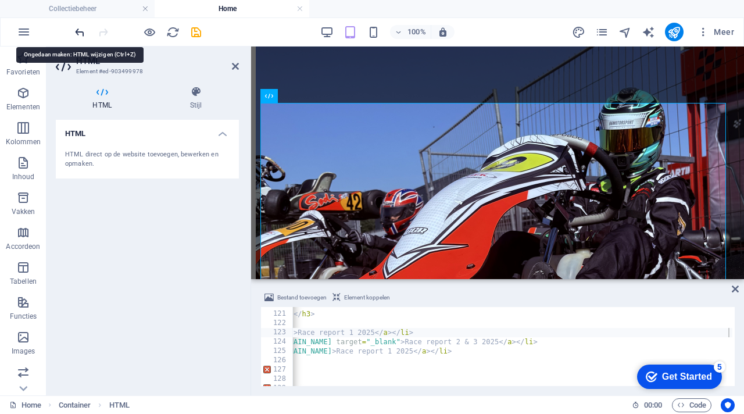
click at [81, 35] on icon "undo" at bounding box center [79, 32] width 13 height 13
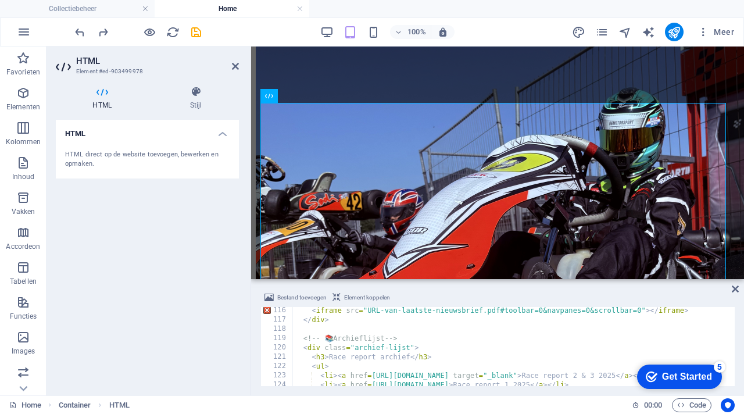
scroll to position [1079, 0]
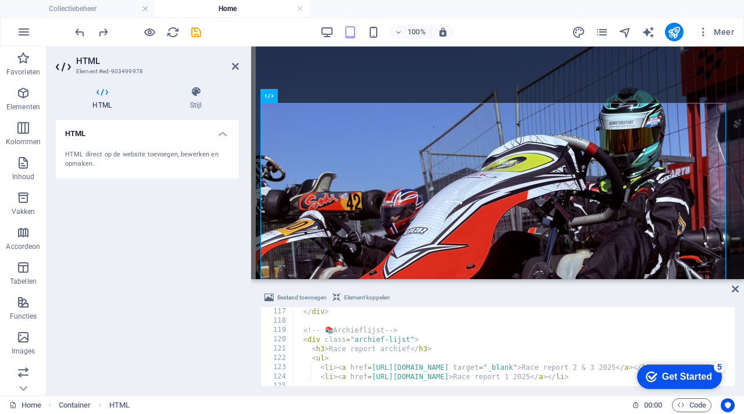
type textarea "<ul>"
click at [337, 356] on div "</ div > <!-- 📚 Archieflijst --> < div class = "archief-lijst" > < h3 > Race re…" at bounding box center [629, 354] width 674 height 95
click at [373, 378] on div "</ div > <!-- 📚 Archieflijst --> < div class = "archief-lijst" > < h3 > Race re…" at bounding box center [629, 354] width 674 height 95
type textarea "<li><a href=[URL][DOMAIN_NAME] target="_blank">Race report 2 & 3 2025</a></li>"
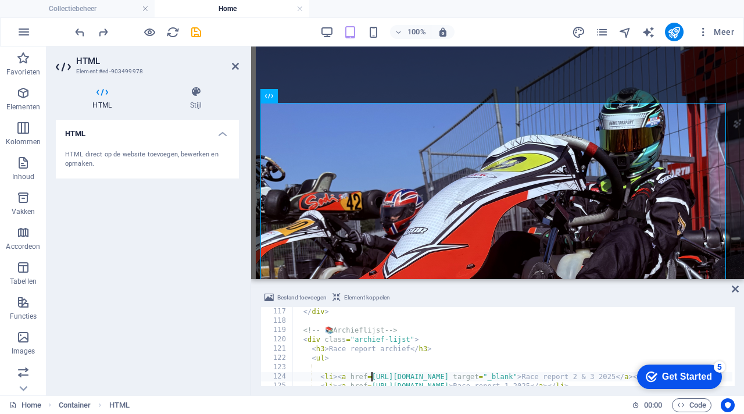
click at [356, 368] on div "</ div > <!-- 📚 Archieflijst --> < div class = "archief-lijst" > < h3 > Race re…" at bounding box center [629, 354] width 674 height 95
paste textarea "><a href=[URL][DOMAIN_NAME]>Race report 1 2025</a></li>"
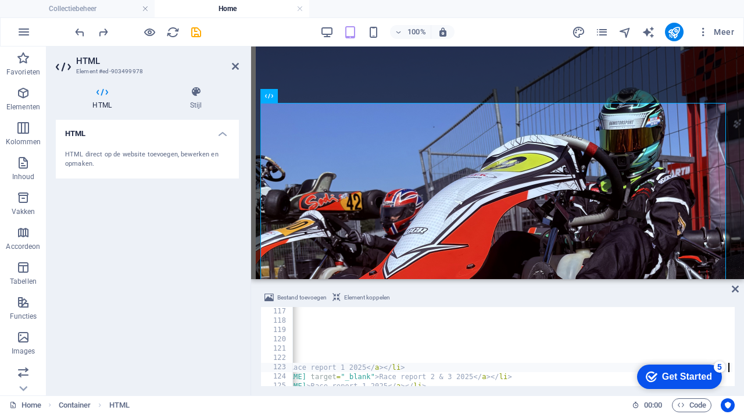
click at [515, 295] on div "Bestand toevoegen Element koppelen" at bounding box center [497, 299] width 474 height 17
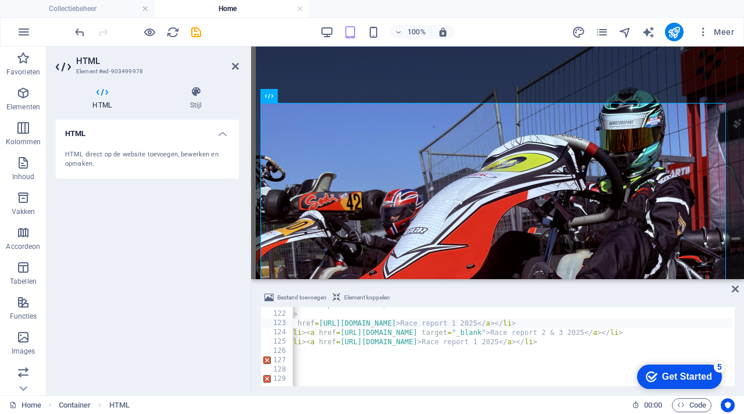
scroll to position [0, 0]
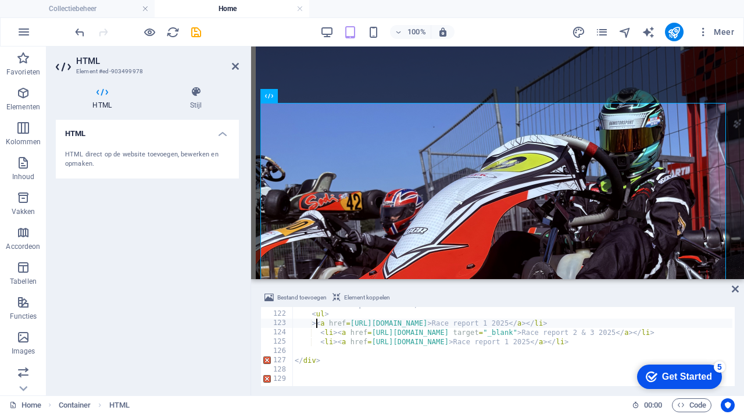
click at [317, 326] on div "< h3 > Race report archief </ h3 > < ul > > < a href = [URL][DOMAIN_NAME] > Rac…" at bounding box center [629, 347] width 674 height 95
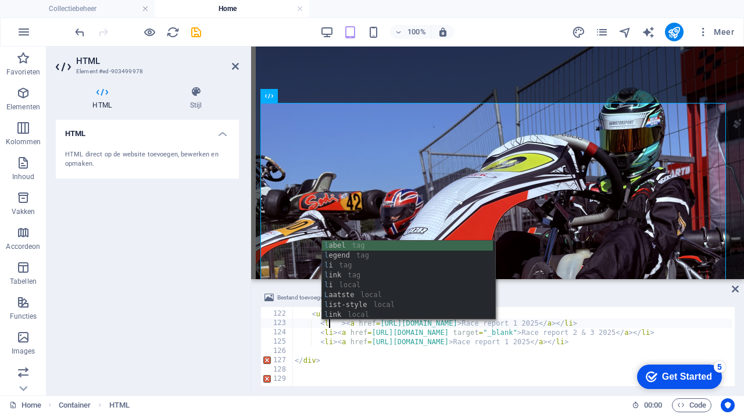
scroll to position [0, 3]
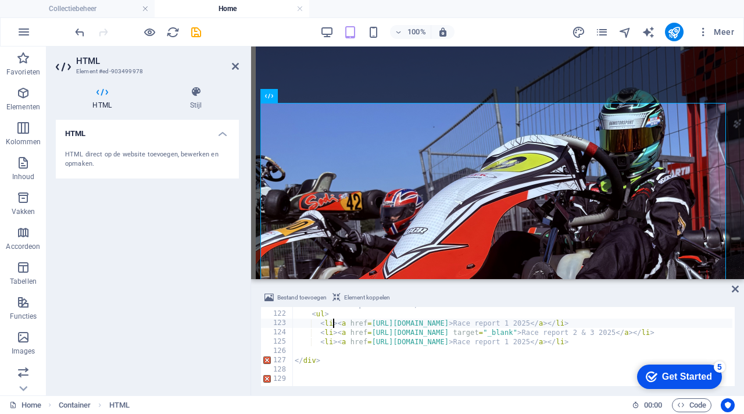
click at [429, 297] on div "Bestand toevoegen Element koppelen" at bounding box center [497, 299] width 474 height 17
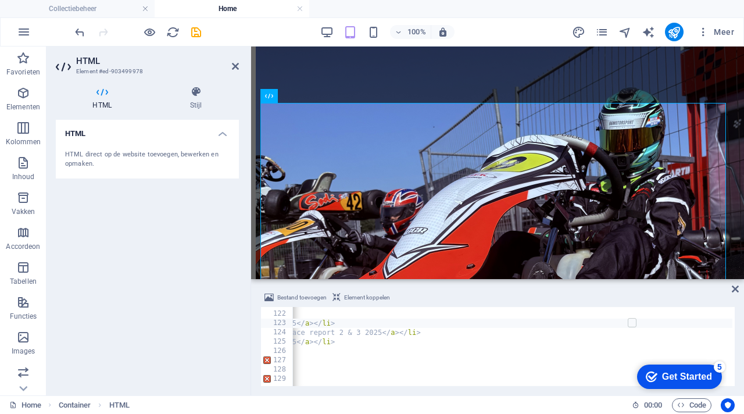
scroll to position [0, 234]
click at [581, 324] on div "< h3 > Race report archief </ h3 > < ul > < li > < a href = [URL][DOMAIN_NAME] …" at bounding box center [395, 347] width 674 height 95
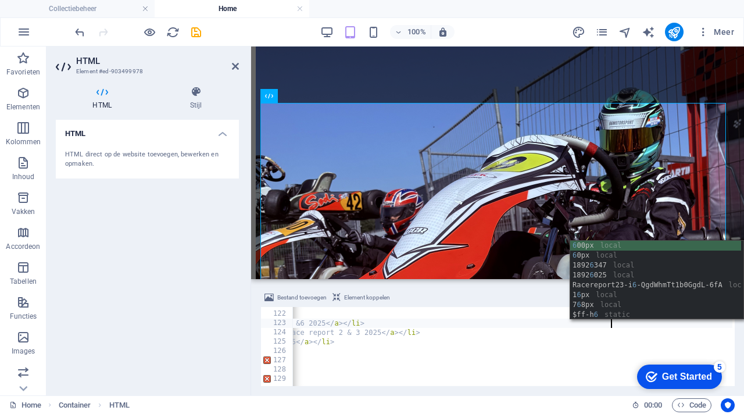
click at [521, 297] on div "Bestand toevoegen Element koppelen" at bounding box center [497, 299] width 474 height 17
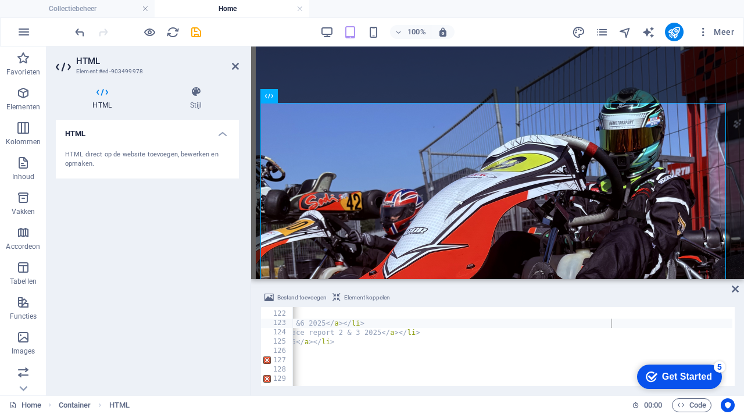
click at [607, 323] on div "< h3 > Race report archief </ h3 > < ul > < li > < a href = [URL][DOMAIN_NAME] …" at bounding box center [395, 347] width 674 height 95
type textarea "<li><a href=[URL][DOMAIN_NAME]>Race report 4 & 5 & 6 2025</a></li>"
click at [617, 296] on div "Bestand toevoegen Element koppelen" at bounding box center [497, 299] width 474 height 17
click at [726, 32] on span "Meer" at bounding box center [715, 32] width 37 height 12
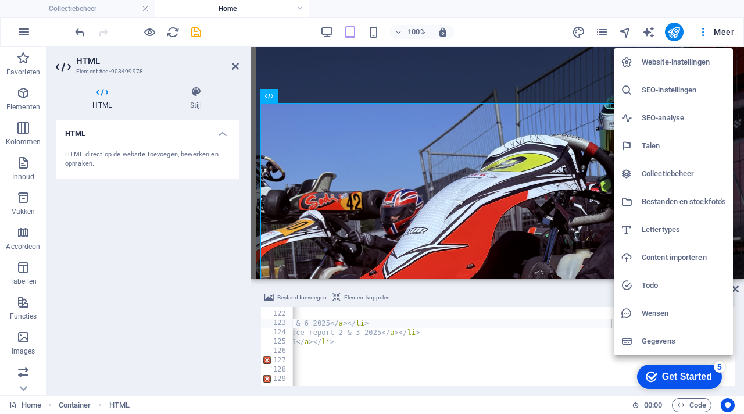
click at [673, 207] on h6 "Bestanden en stockfoto's" at bounding box center [684, 202] width 84 height 14
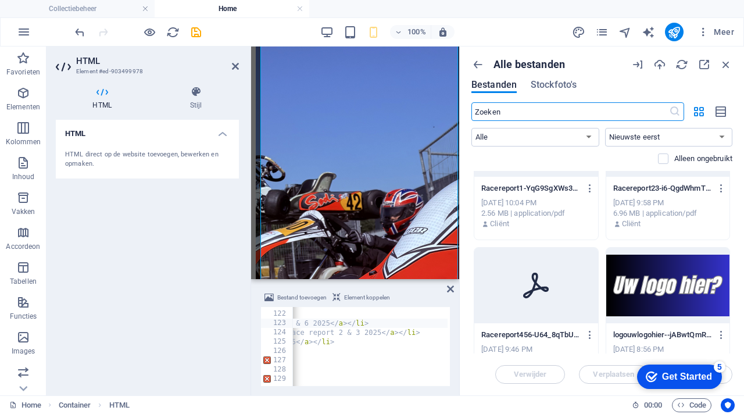
scroll to position [92, 0]
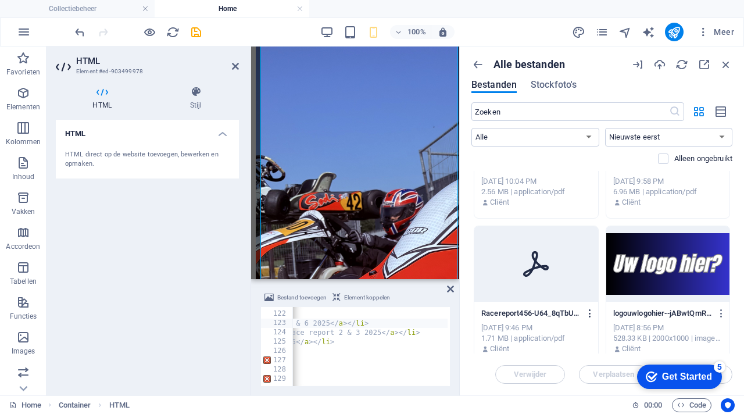
click at [591, 312] on icon "button" at bounding box center [590, 313] width 11 height 10
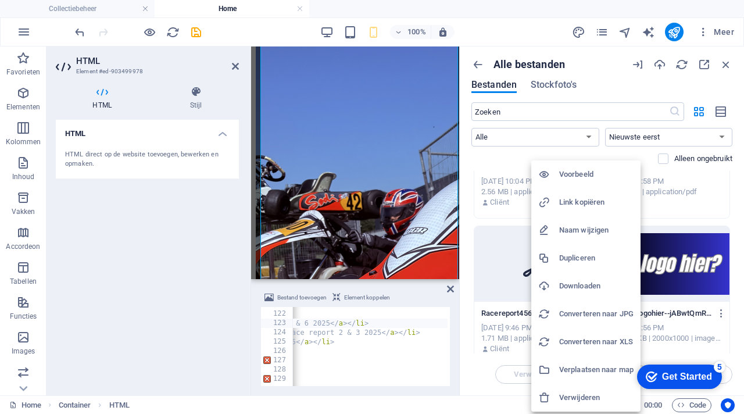
click at [600, 199] on h6 "Link kopiëren" at bounding box center [596, 202] width 74 height 14
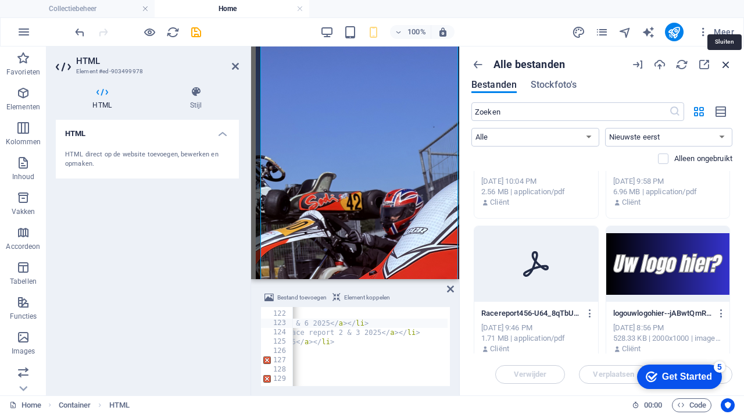
click at [723, 63] on icon "button" at bounding box center [725, 64] width 13 height 13
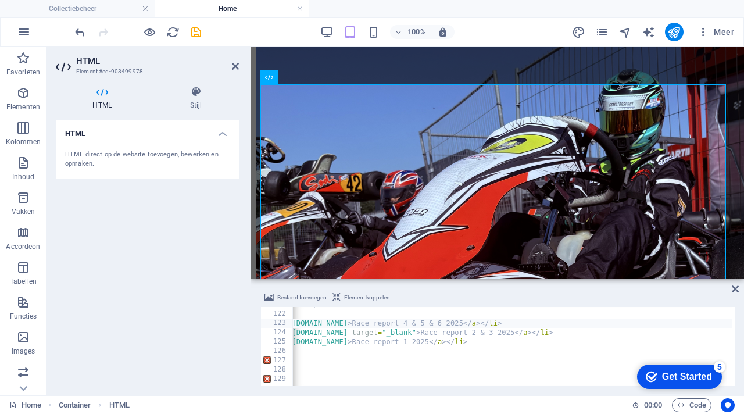
scroll to position [0, 102]
click at [653, 323] on div "< h3 > Race report archief </ h3 > < ul > < li > < a href = [URL][DOMAIN_NAME] …" at bounding box center [528, 347] width 674 height 95
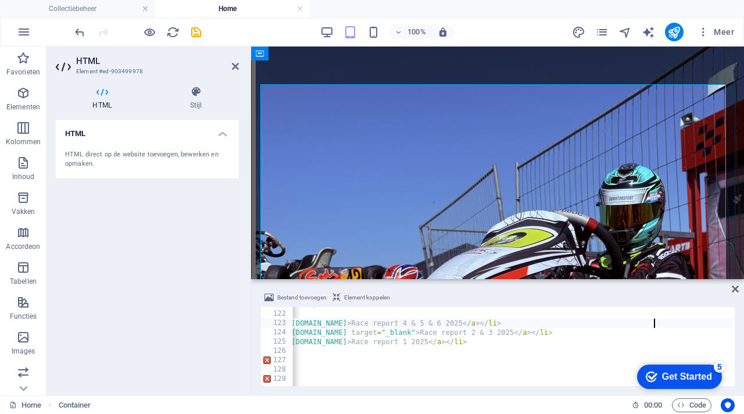
scroll to position [943, 0]
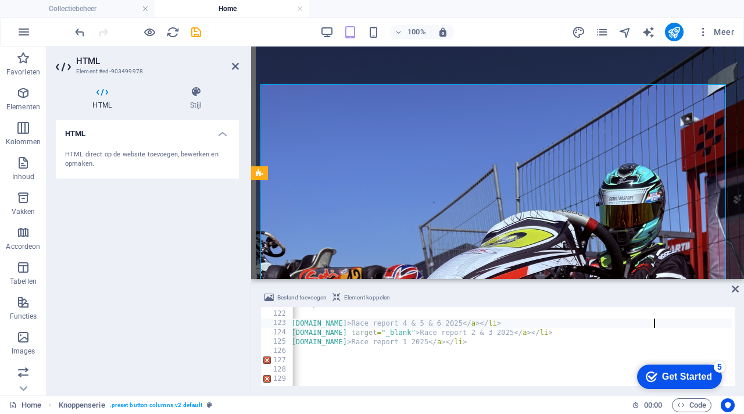
scroll to position [1466, 0]
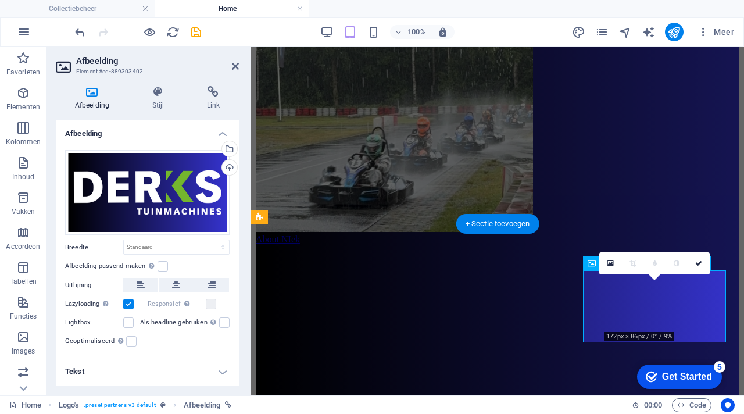
scroll to position [1499, 0]
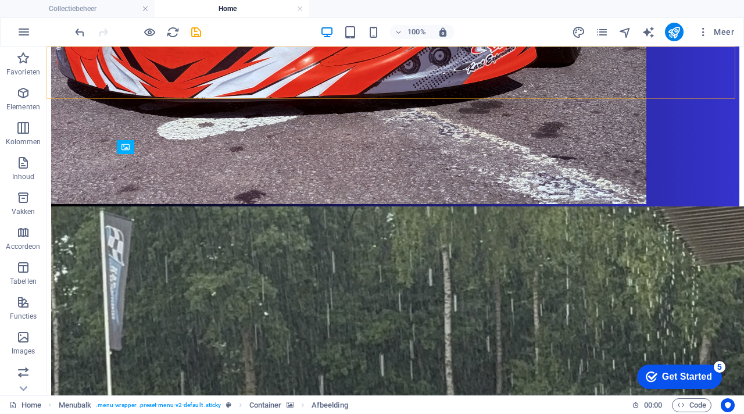
scroll to position [1466, 0]
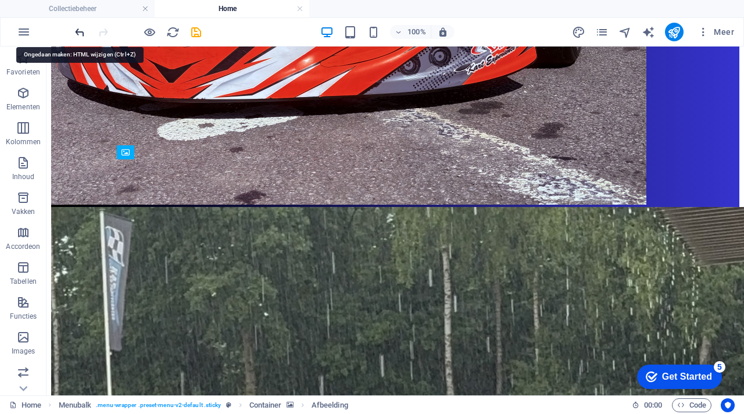
click at [76, 33] on icon "undo" at bounding box center [79, 32] width 13 height 13
click at [77, 33] on icon "undo" at bounding box center [79, 32] width 13 height 13
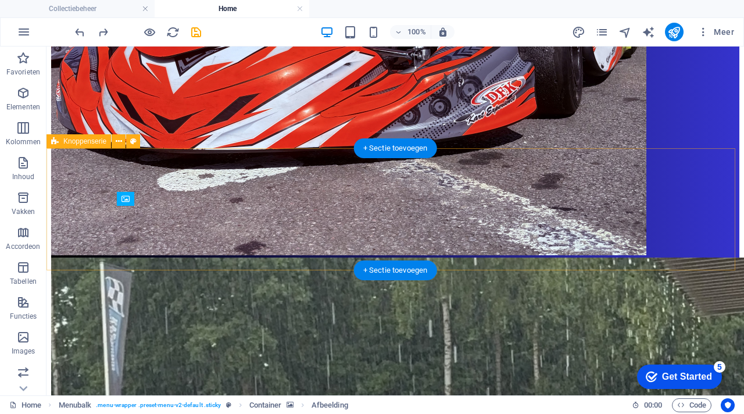
scroll to position [1414, 0]
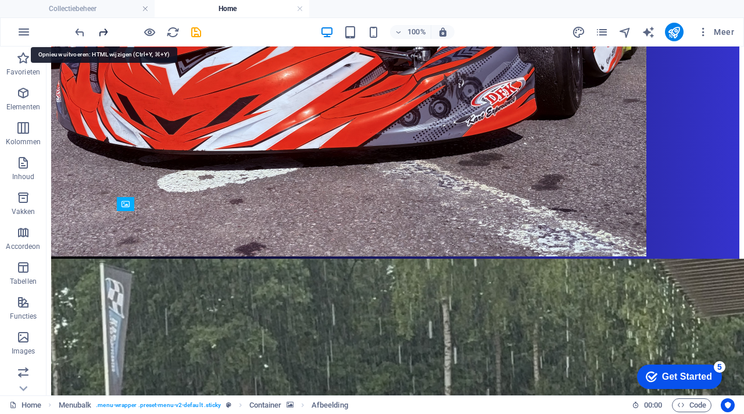
click at [103, 31] on icon "redo" at bounding box center [102, 32] width 13 height 13
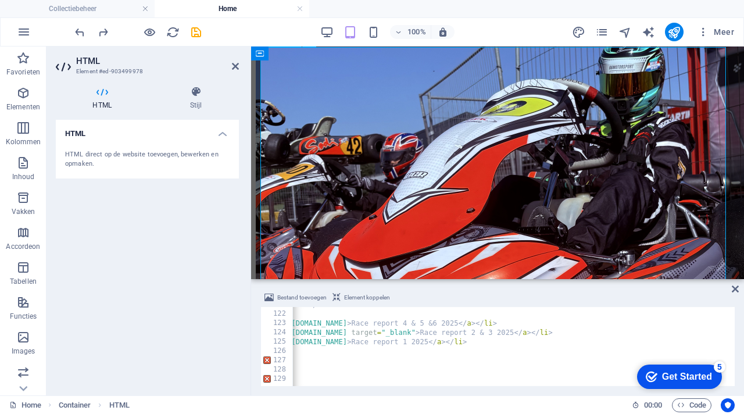
scroll to position [1123, 0]
click at [656, 323] on div "< h3 > Race report archief </ h3 > < ul > < li > < a href = [URL][DOMAIN_NAME] …" at bounding box center [528, 347] width 674 height 95
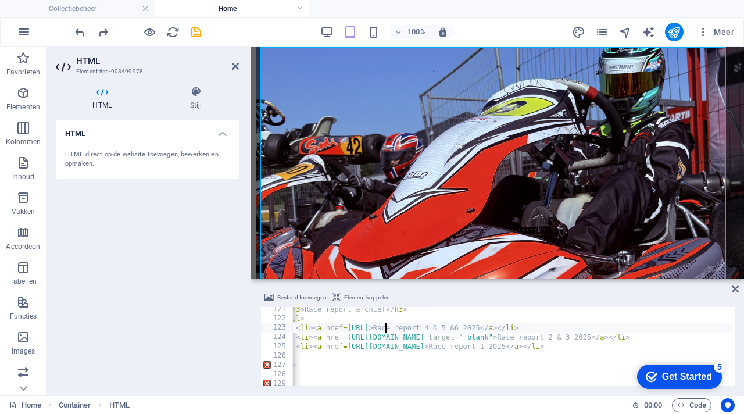
scroll to position [0, 0]
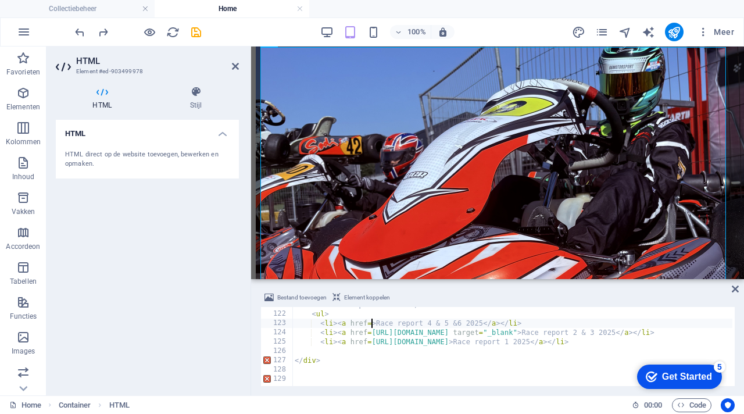
paste textarea "[URL][DOMAIN_NAME]"
type textarea "<li><a href=[URL][DOMAIN_NAME]>Race report 4 & 5 &6 2025</a></li>"
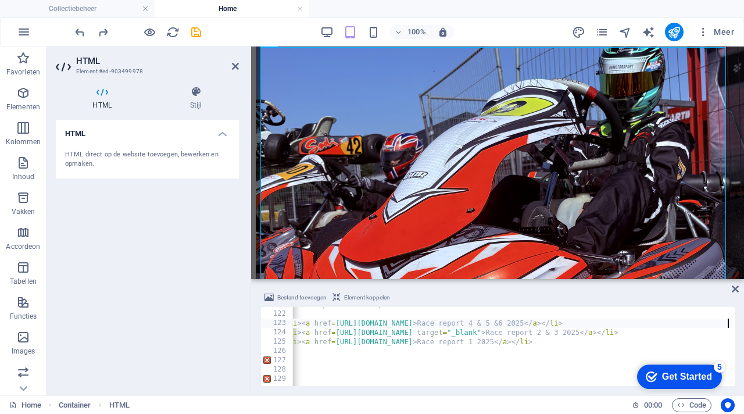
click at [663, 287] on div "Bestand toevoegen Element koppelen <li><a href=[URL][DOMAIN_NAME]>Race report 4…" at bounding box center [497, 338] width 493 height 114
click at [738, 289] on icon at bounding box center [735, 288] width 7 height 9
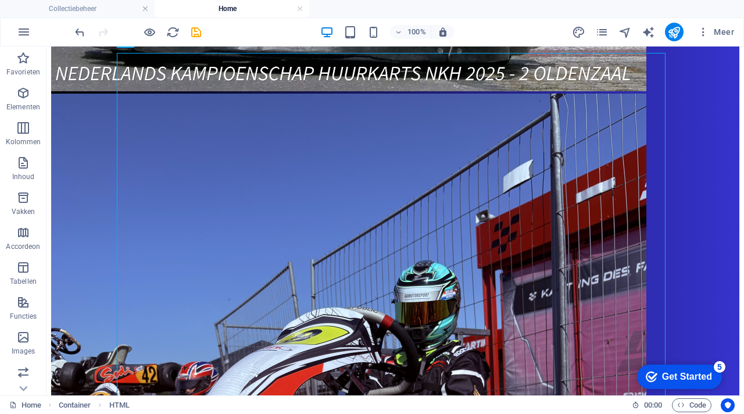
scroll to position [980, 0]
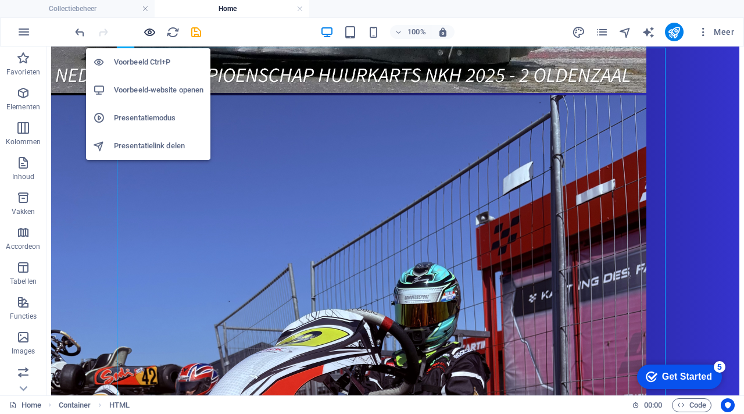
click at [151, 32] on icon "button" at bounding box center [149, 32] width 13 height 13
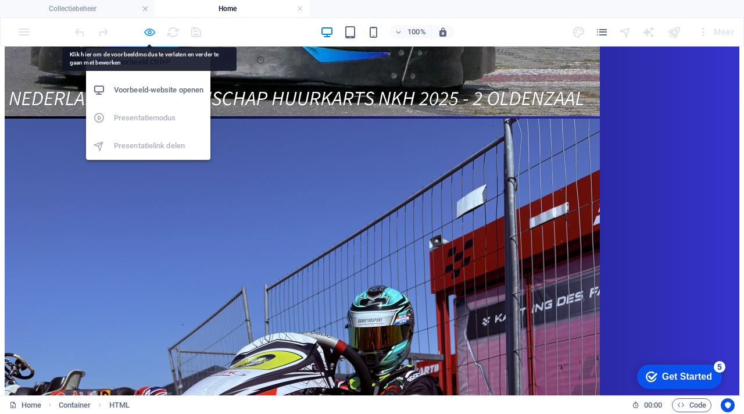
click at [148, 33] on icon "button" at bounding box center [149, 32] width 13 height 13
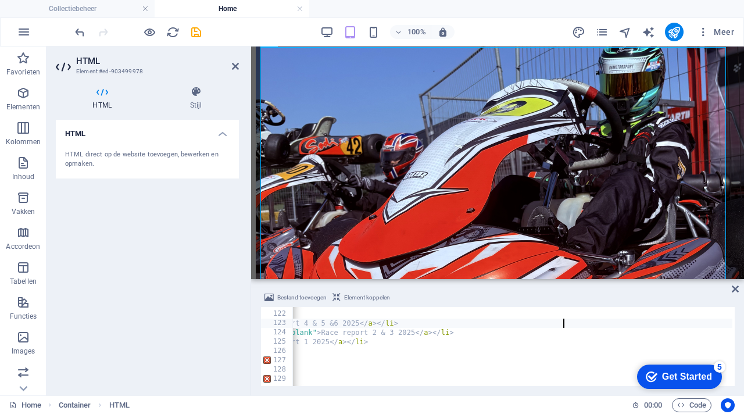
scroll to position [0, 234]
click at [615, 324] on div "< h3 > Race report archief </ h3 > < ul > < li > < a href = [URL][DOMAIN_NAME] …" at bounding box center [395, 347] width 674 height 95
type textarea "<li><a href=[URL][DOMAIN_NAME]>Race report 4 & 5 & 6 2025</a></li>"
click at [629, 294] on div "Bestand toevoegen Element koppelen" at bounding box center [497, 299] width 474 height 17
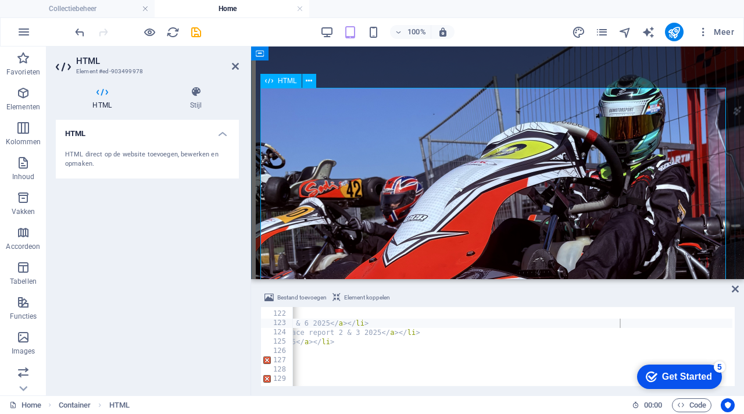
scroll to position [963, 0]
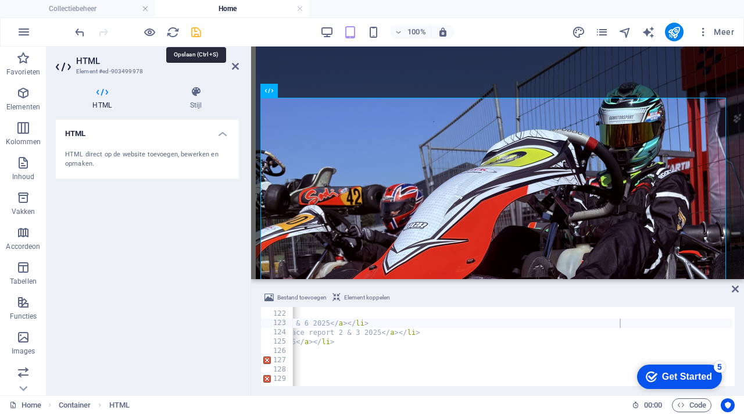
click at [198, 30] on icon "save" at bounding box center [195, 32] width 13 height 13
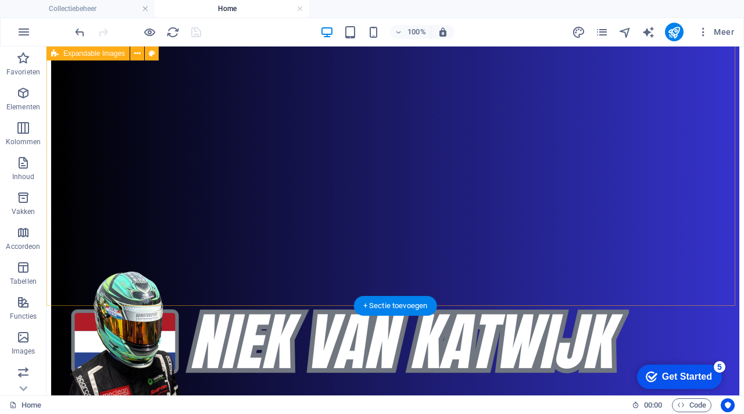
scroll to position [176, 0]
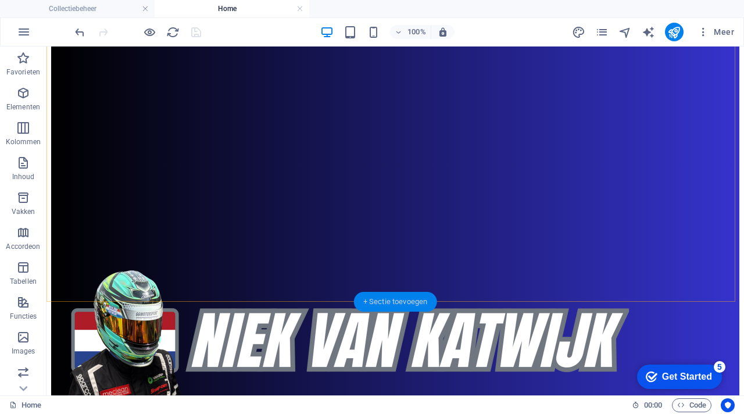
click at [395, 300] on div "+ Sectie toevoegen" at bounding box center [395, 302] width 83 height 20
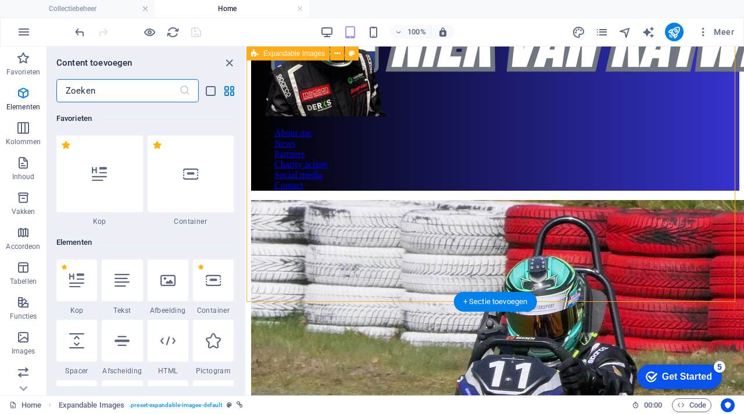
scroll to position [2033, 0]
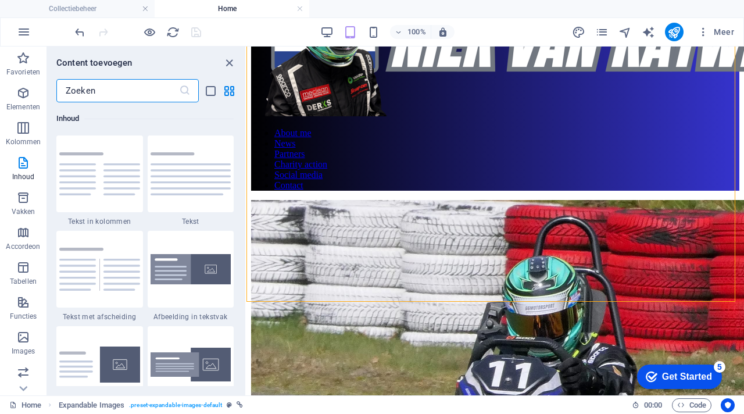
click at [143, 94] on input "text" at bounding box center [117, 90] width 123 height 23
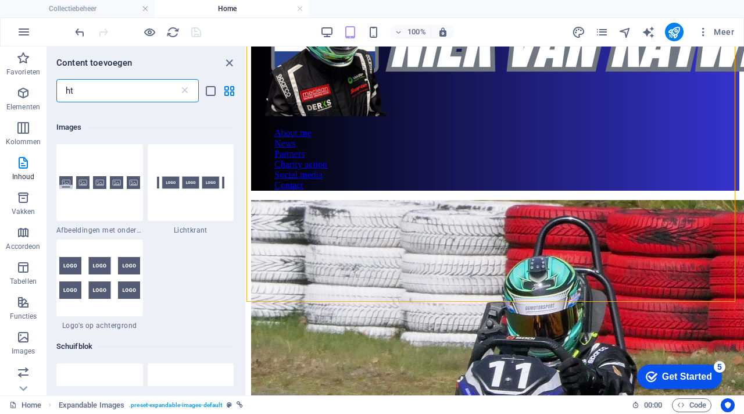
scroll to position [0, 0]
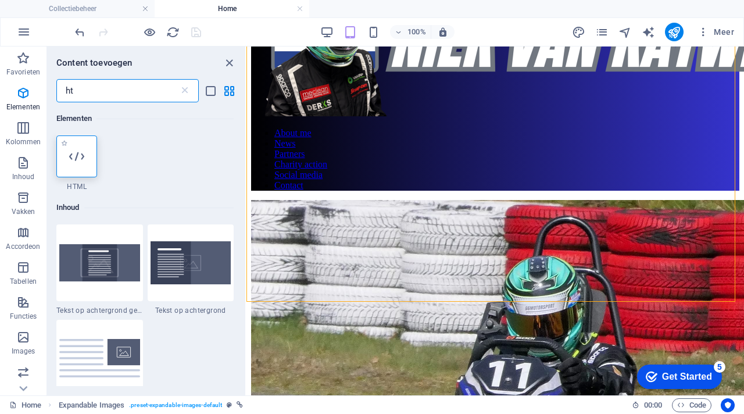
type input "ht"
click at [87, 163] on div at bounding box center [76, 156] width 41 height 42
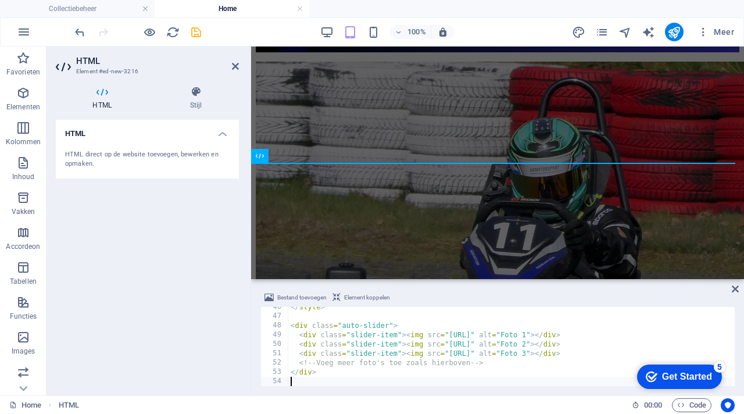
scroll to position [423, 0]
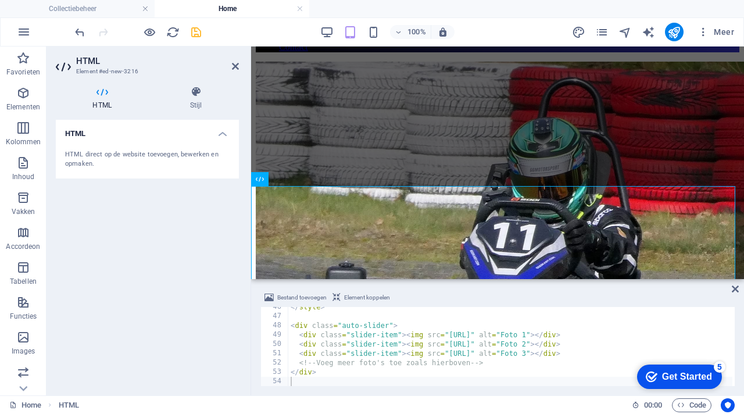
click at [443, 290] on div "Bestand toevoegen Element koppelen 46 47 48 49 50 51 52 53 54 </ style > < div …" at bounding box center [497, 338] width 493 height 114
drag, startPoint x: 604, startPoint y: 334, endPoint x: 481, endPoint y: 335, distance: 123.2
click at [481, 335] on div "</ style > < div class = "auto-slider" > < div class = "slider-item" > < img sr…" at bounding box center [510, 351] width 444 height 98
paste textarea "[URL][DOMAIN_NAME]"
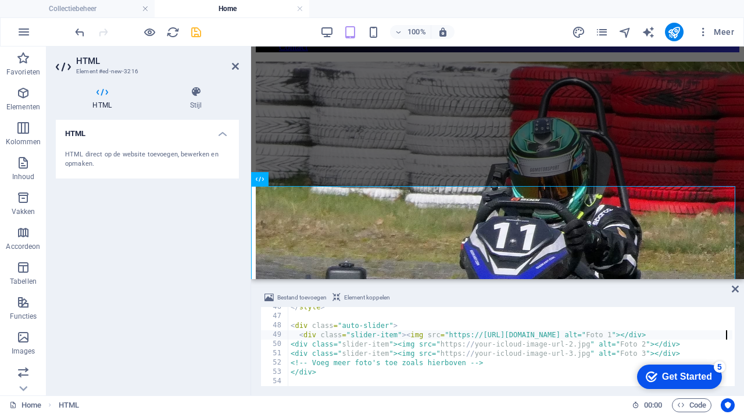
click at [481, 335] on div "</ style > < div class = "auto-slider" > < div class = "slider-item" > < img sr…" at bounding box center [550, 349] width 525 height 95
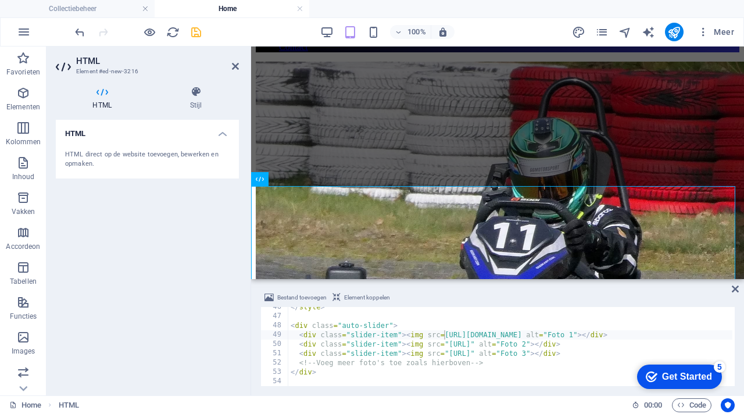
click at [535, 296] on div "Bestand toevoegen Element koppelen" at bounding box center [497, 299] width 474 height 17
click at [606, 345] on div "</ style > < div class = "auto-slider" > < div class = "slider-item" > < img sr…" at bounding box center [531, 349] width 486 height 95
paste textarea "[URL][DOMAIN_NAME]"
click at [603, 355] on div "</ style > < div class = "auto-slider" > < div class = "slider-item" > < img sr…" at bounding box center [531, 349] width 486 height 95
paste textarea "[URL][DOMAIN_NAME]"
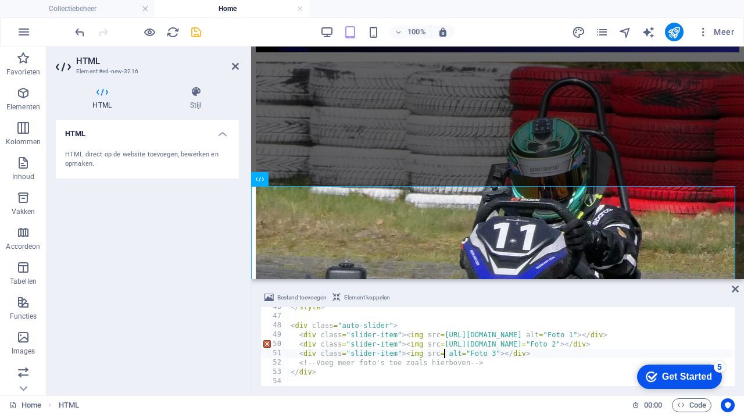
type textarea "<div class="slider-item"><img src=[URL][DOMAIN_NAME] alt="Foto 3"></div>"
click at [626, 291] on div "Bestand toevoegen Element koppelen" at bounding box center [497, 299] width 474 height 17
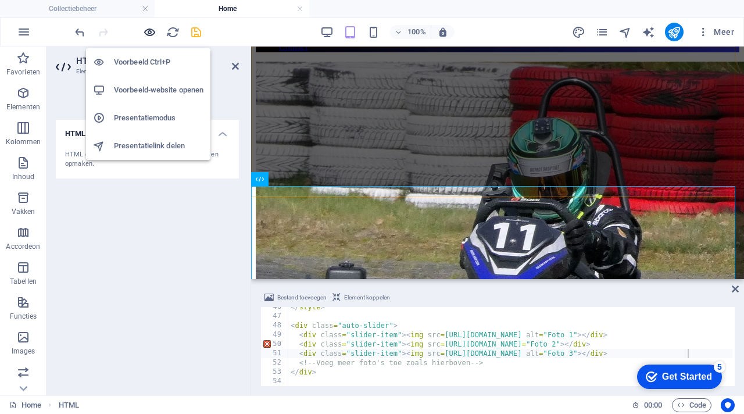
click at [151, 33] on icon "button" at bounding box center [149, 32] width 13 height 13
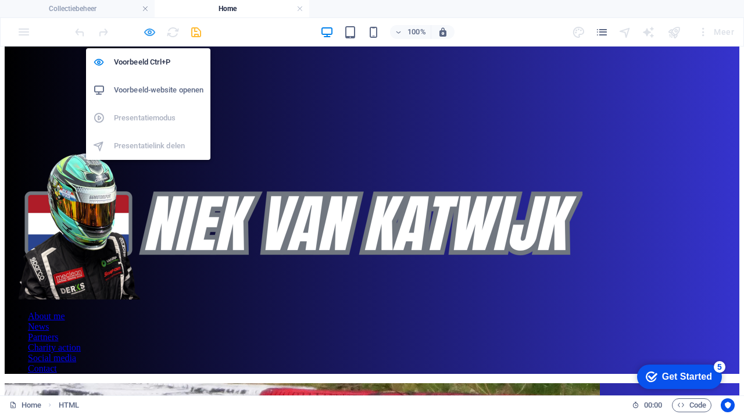
scroll to position [315, 0]
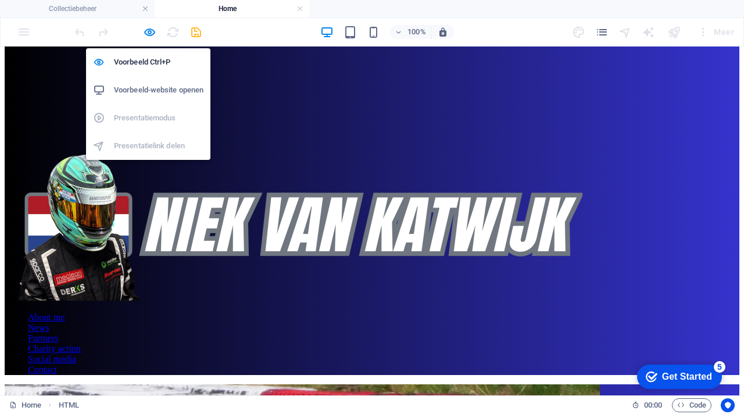
click at [170, 89] on h6 "Voorbeeld-website openen" at bounding box center [158, 90] width 89 height 14
click at [148, 33] on icon "button" at bounding box center [149, 32] width 13 height 13
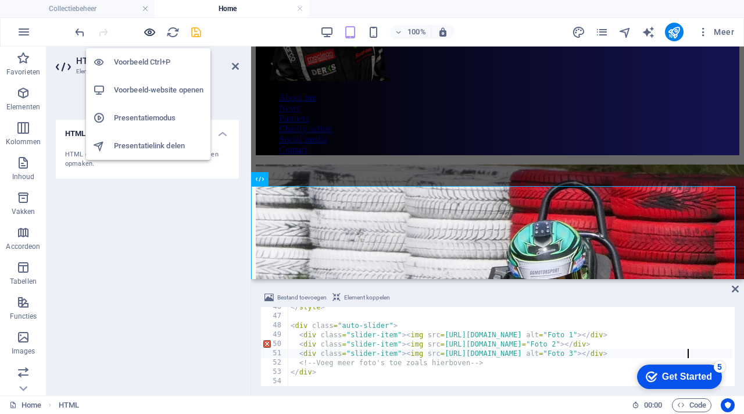
scroll to position [418, 0]
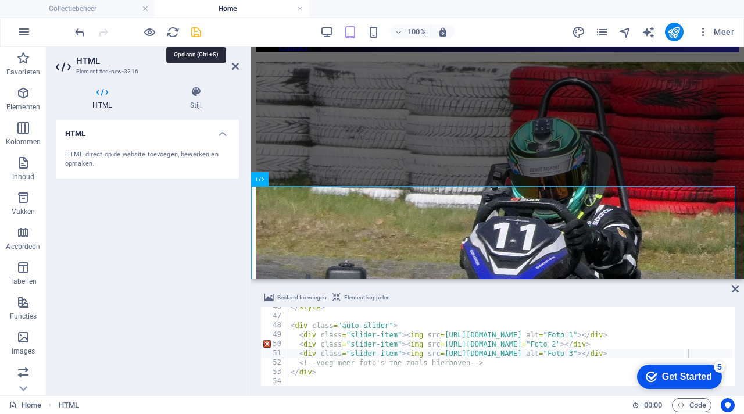
click at [194, 34] on icon "save" at bounding box center [195, 32] width 13 height 13
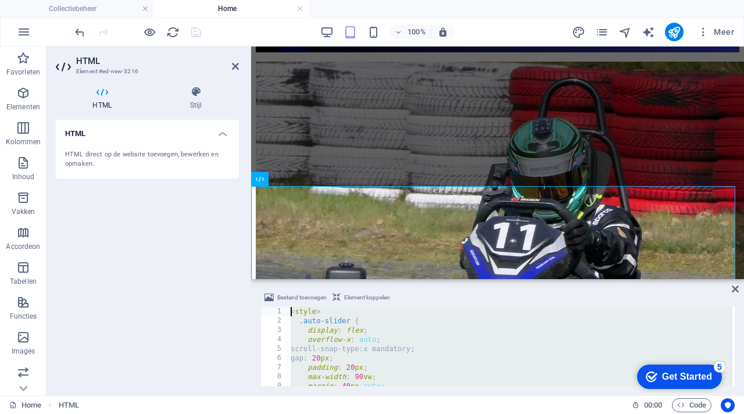
scroll to position [0, 0]
drag, startPoint x: 353, startPoint y: 376, endPoint x: 250, endPoint y: 290, distance: 134.1
click at [250, 290] on div "HTML Element #ed-new-3216 HTML Stijl HTML HTML direct op de website toevoegen, …" at bounding box center [394, 220] width 697 height 349
type textarea "<style> .auto-slider {"
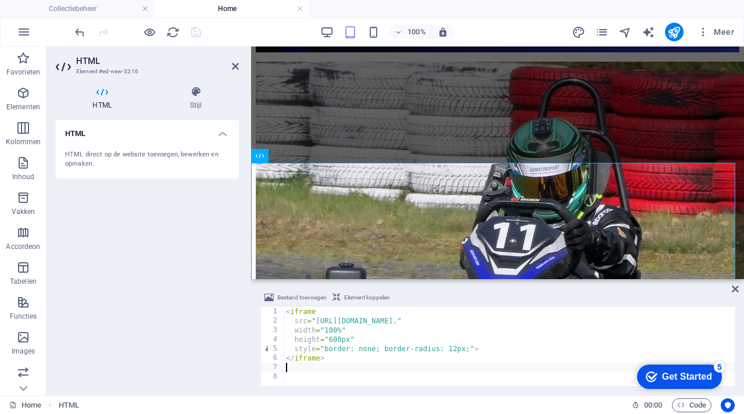
click at [452, 300] on div "Bestand toevoegen Element koppelen" at bounding box center [497, 299] width 474 height 17
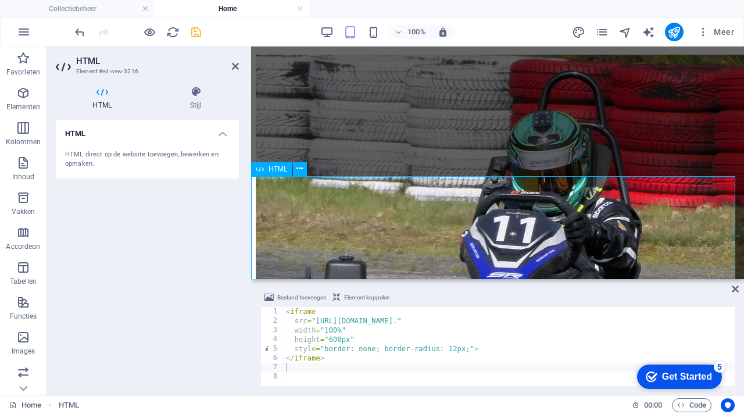
scroll to position [404, 0]
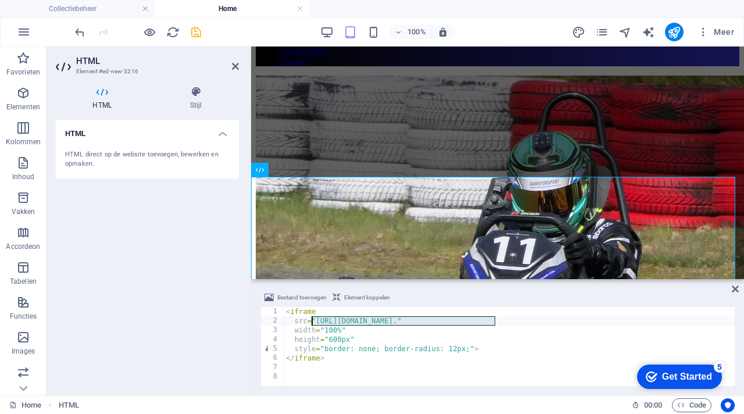
drag, startPoint x: 493, startPoint y: 321, endPoint x: 313, endPoint y: 319, distance: 180.2
click at [313, 319] on div "< iframe src = "[URL][DOMAIN_NAME]." width = "100%" height = "600px" style = "b…" at bounding box center [509, 356] width 451 height 98
paste textarea "[URL][DOMAIN_NAME]"
type textarea "src=[URL][DOMAIN_NAME]"
click at [492, 302] on div "Bestand toevoegen Element koppelen" at bounding box center [497, 299] width 474 height 17
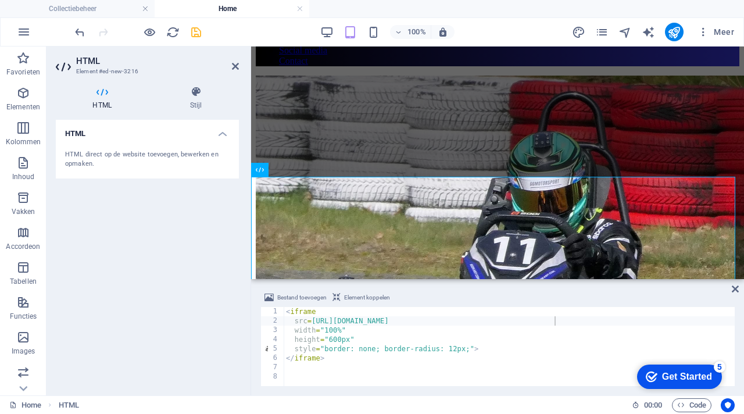
click at [510, 292] on div "Bestand toevoegen Element koppelen" at bounding box center [497, 299] width 474 height 17
click at [198, 34] on icon "save" at bounding box center [195, 32] width 13 height 13
click at [235, 66] on icon at bounding box center [235, 66] width 7 height 9
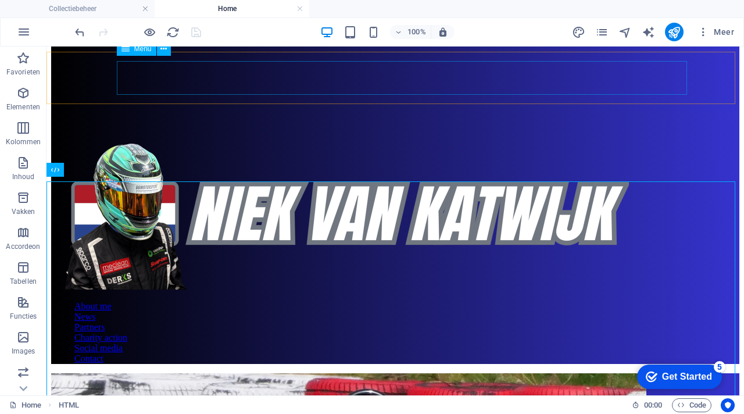
scroll to position [301, 0]
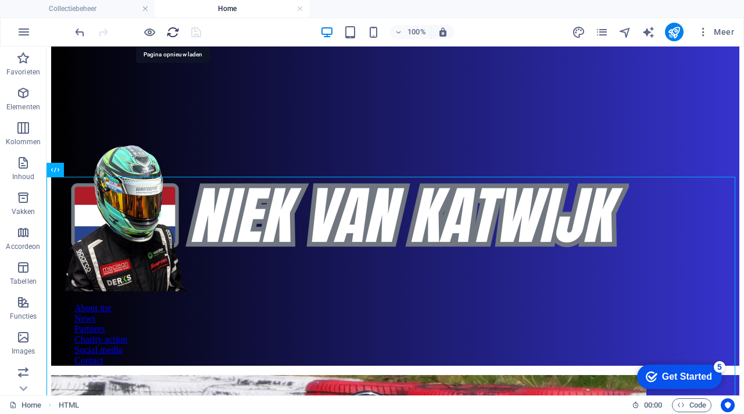
click at [175, 36] on icon "reload" at bounding box center [172, 32] width 13 height 13
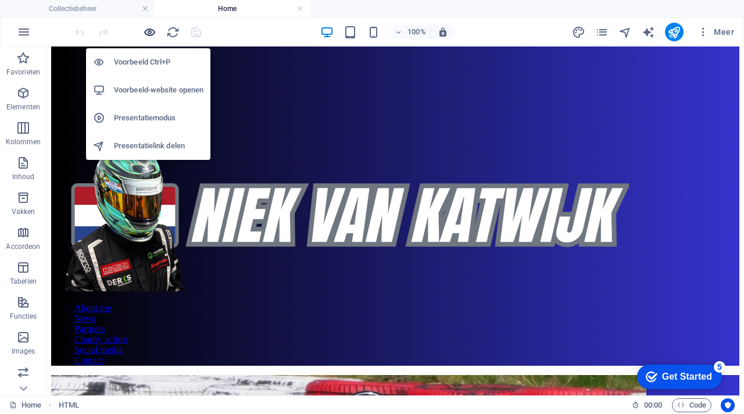
click at [145, 28] on icon "button" at bounding box center [149, 32] width 13 height 13
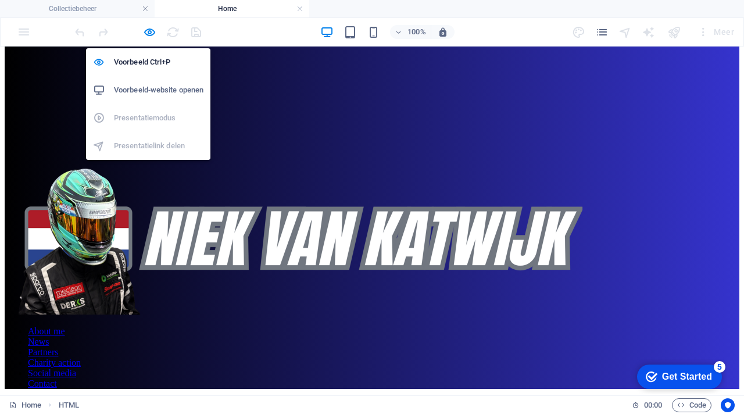
click at [175, 93] on h6 "Voorbeeld-website openen" at bounding box center [158, 90] width 89 height 14
